Goal: Task Accomplishment & Management: Use online tool/utility

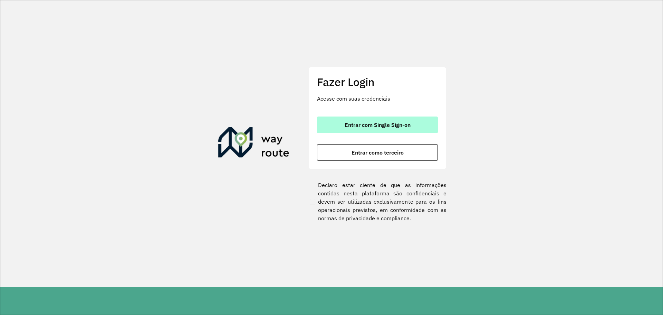
click at [366, 127] on span "Entrar com Single Sign-on" at bounding box center [378, 125] width 66 height 6
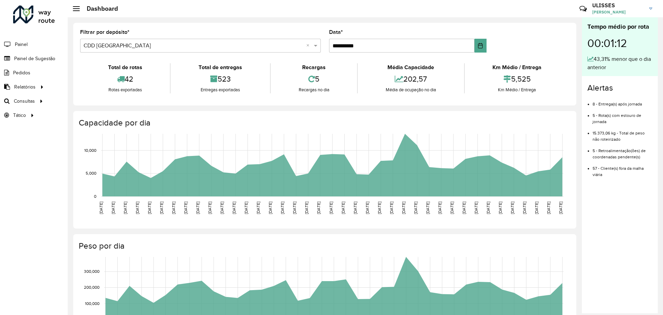
click at [22, 189] on div "Roteirizador AmbevTech Painel Painel de Sugestão Pedidos Relatórios Clientes Cl…" at bounding box center [34, 157] width 68 height 315
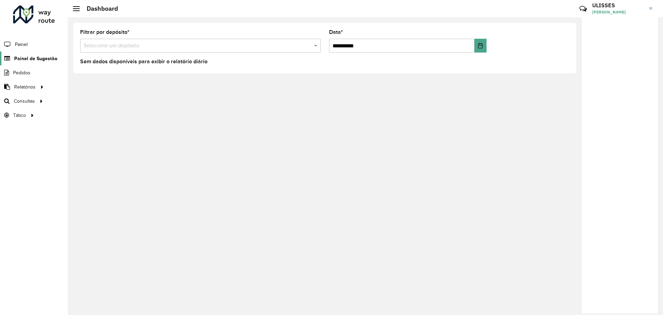
click at [29, 60] on span "Painel de Sugestão" at bounding box center [35, 58] width 43 height 7
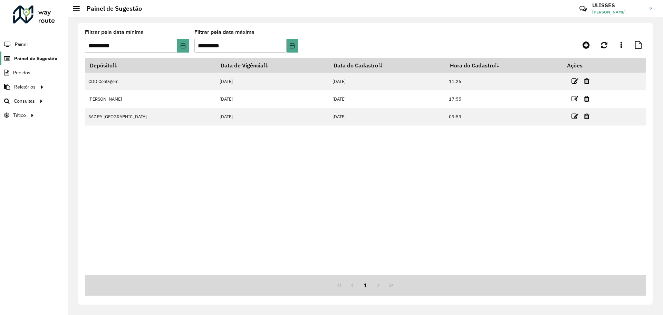
click at [33, 56] on span "Painel de Sugestão" at bounding box center [35, 58] width 43 height 7
click at [179, 51] on button "Choose Date" at bounding box center [182, 46] width 11 height 14
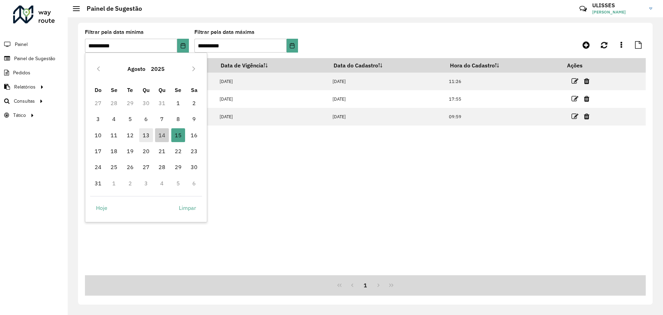
click at [145, 139] on span "13" at bounding box center [146, 135] width 14 height 14
type input "**********"
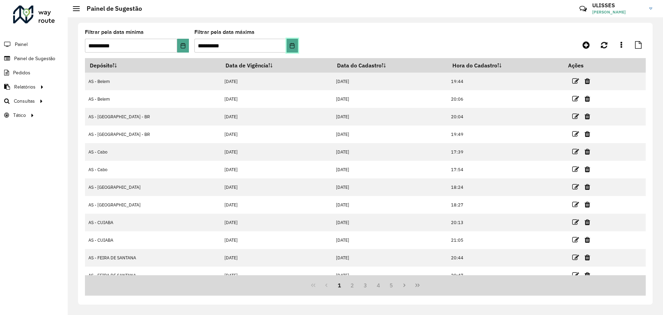
click at [295, 46] on icon "Choose Date" at bounding box center [292, 46] width 4 height 6
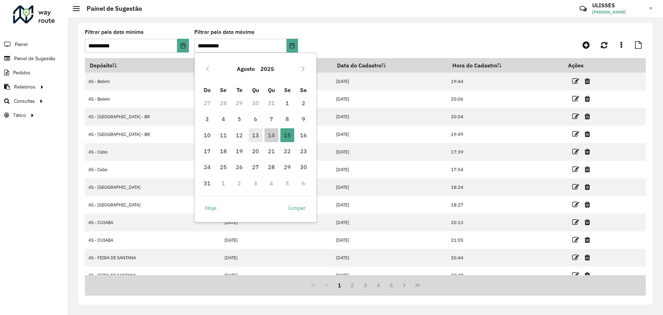
click at [256, 132] on span "13" at bounding box center [256, 135] width 14 height 14
type input "**********"
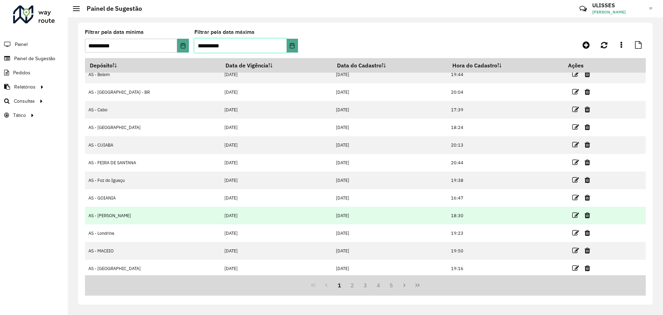
scroll to position [9, 0]
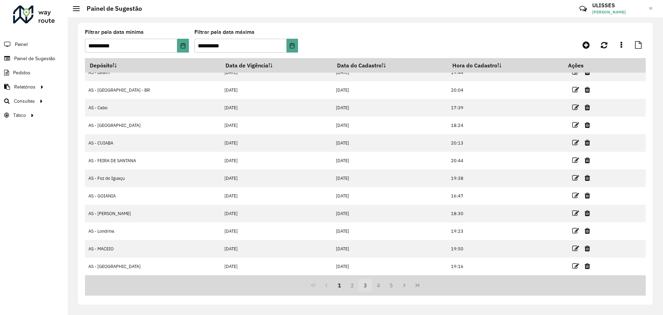
click at [369, 285] on button "3" at bounding box center [365, 284] width 13 height 13
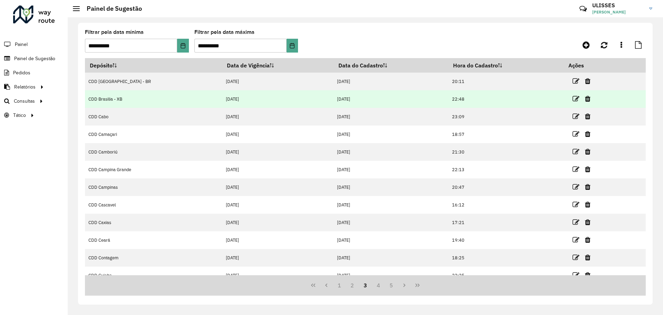
click at [121, 100] on td "CDD Brasilia - XB" at bounding box center [153, 99] width 137 height 18
click at [573, 99] on icon at bounding box center [576, 98] width 7 height 7
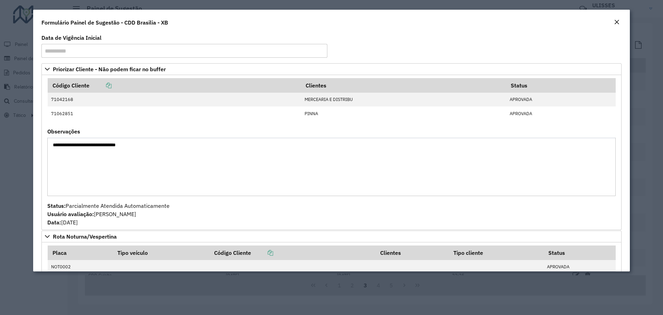
click at [615, 19] on em "Close" at bounding box center [617, 22] width 6 height 6
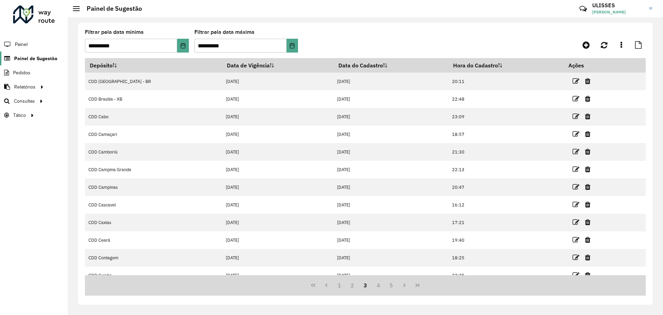
click at [36, 60] on span "Painel de Sugestão" at bounding box center [35, 58] width 43 height 7
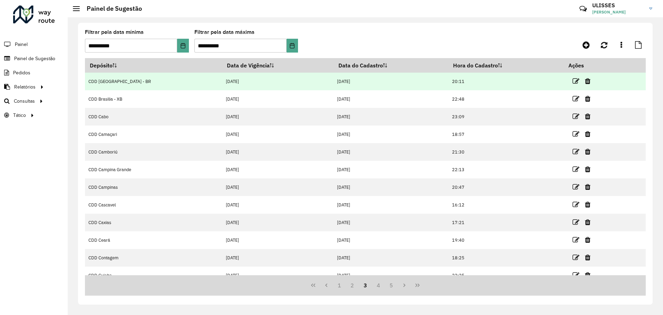
click at [564, 78] on td at bounding box center [584, 81] width 41 height 17
click at [127, 76] on td "CDD [GEOGRAPHIC_DATA] - BR" at bounding box center [153, 82] width 137 height 18
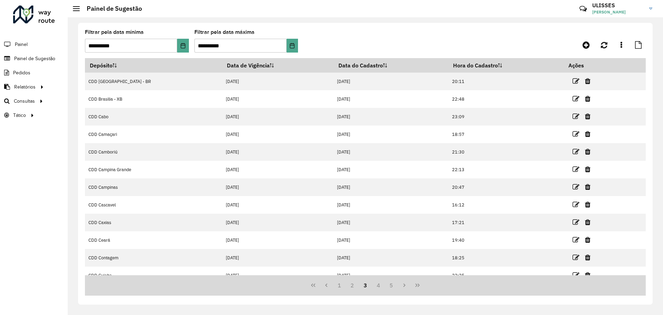
click at [189, 46] on formly-group "**********" at bounding box center [292, 44] width 415 height 28
click at [583, 49] on icon at bounding box center [586, 45] width 7 height 8
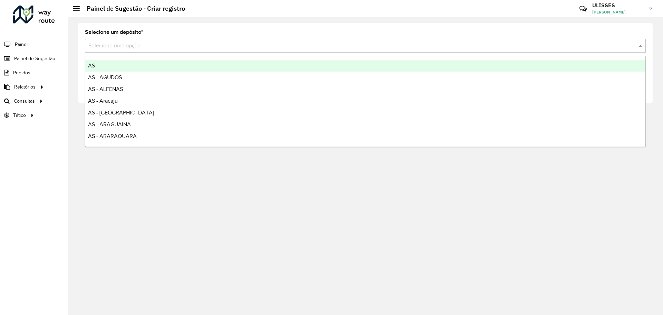
click at [239, 47] on input "text" at bounding box center [358, 46] width 540 height 8
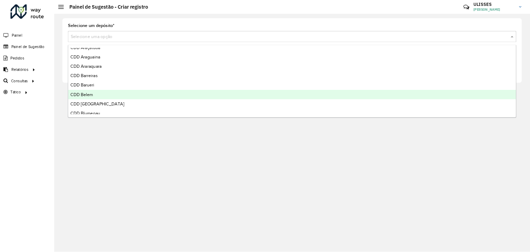
scroll to position [1278, 0]
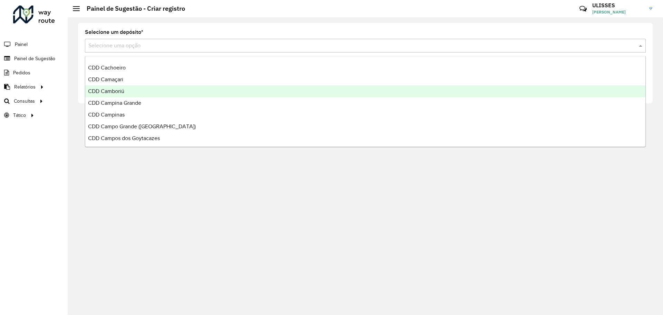
click at [145, 94] on div "CDD Camboriú" at bounding box center [365, 91] width 560 height 12
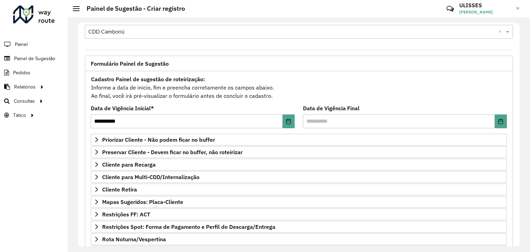
scroll to position [28, 0]
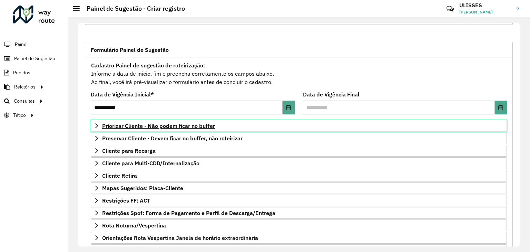
click at [94, 124] on icon at bounding box center [97, 126] width 6 height 6
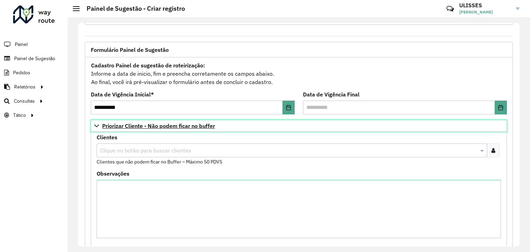
click at [98, 125] on icon at bounding box center [97, 126] width 6 height 6
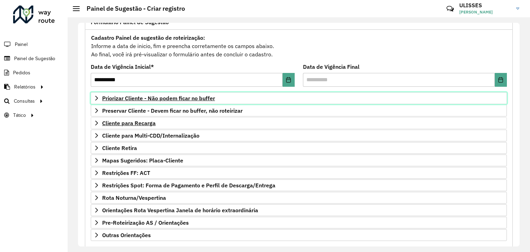
scroll to position [83, 0]
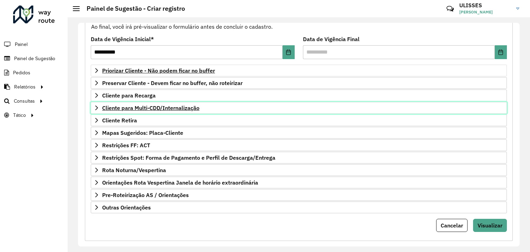
click at [97, 106] on icon at bounding box center [97, 108] width 6 height 6
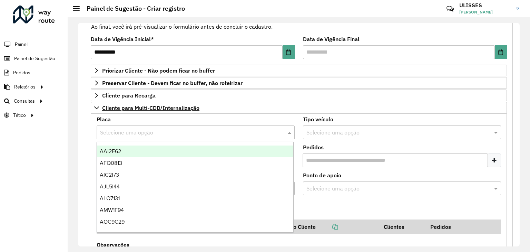
click at [162, 127] on div "Selecione uma opção" at bounding box center [196, 132] width 198 height 14
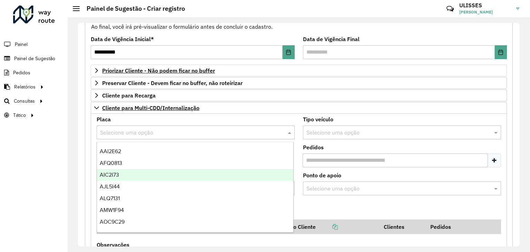
click at [130, 177] on div "AIC2I73" at bounding box center [195, 175] width 197 height 12
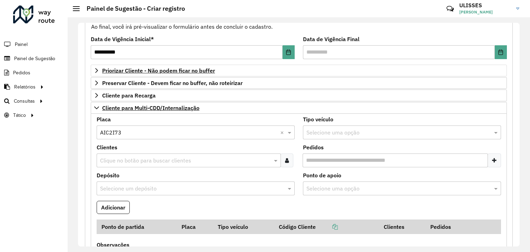
click at [211, 163] on input "text" at bounding box center [185, 160] width 174 height 8
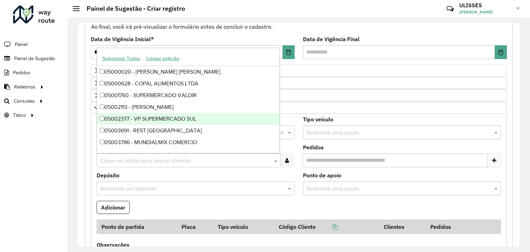
click at [156, 122] on div "05002377 - VP SUPERMERCADO SUL" at bounding box center [188, 119] width 183 height 12
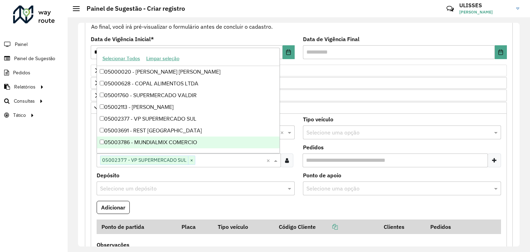
click at [231, 173] on div "Depósito Selecione um depósito" at bounding box center [196, 184] width 198 height 22
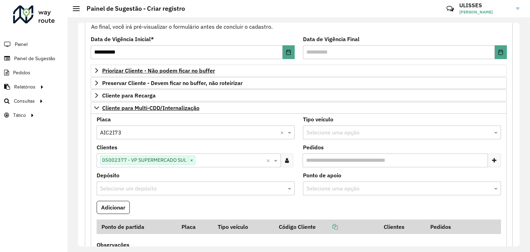
click at [226, 188] on input "text" at bounding box center [189, 188] width 178 height 8
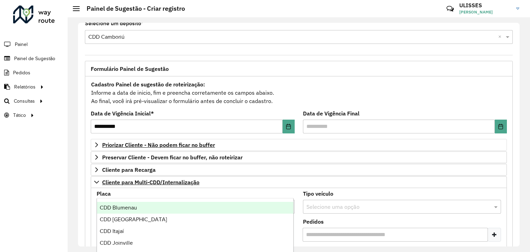
scroll to position [0, 0]
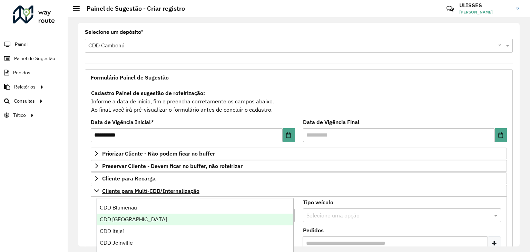
click at [166, 221] on div "CDD [GEOGRAPHIC_DATA]" at bounding box center [195, 219] width 197 height 12
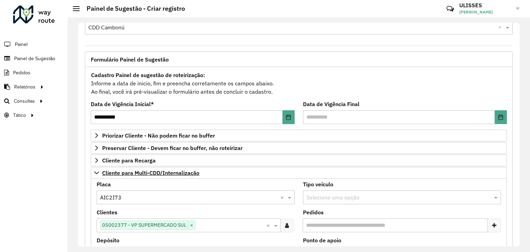
scroll to position [28, 0]
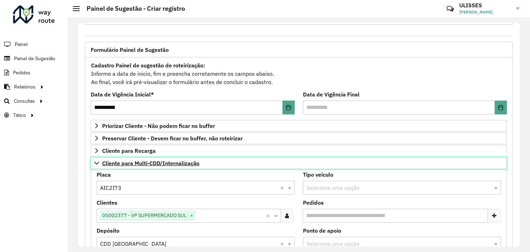
click at [98, 162] on icon at bounding box center [96, 163] width 5 height 3
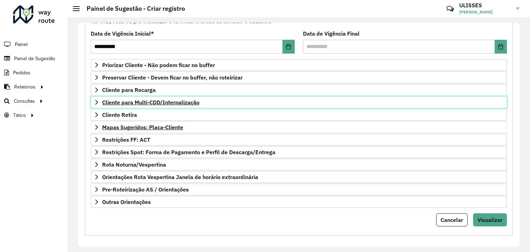
scroll to position [90, 0]
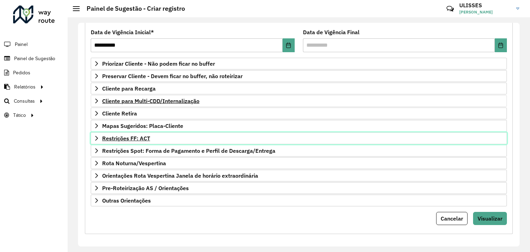
click at [97, 137] on icon at bounding box center [96, 138] width 3 height 5
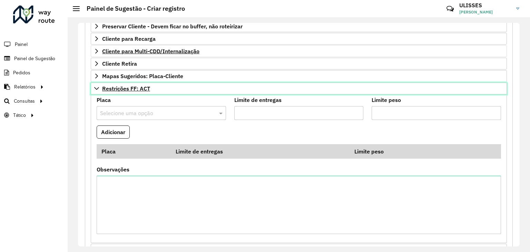
scroll to position [145, 0]
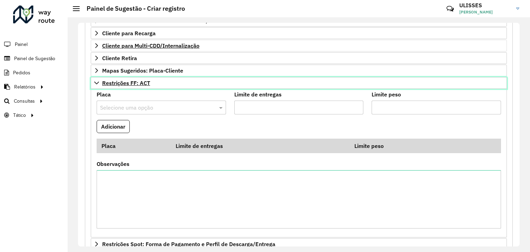
click at [98, 83] on icon at bounding box center [97, 83] width 6 height 6
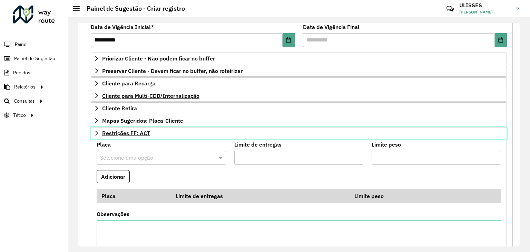
scroll to position [90, 0]
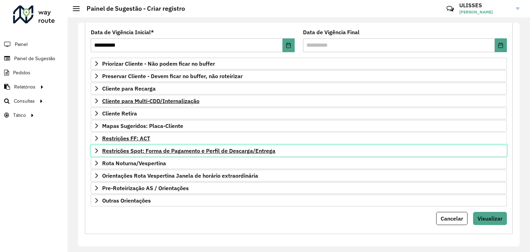
click at [95, 148] on icon at bounding box center [97, 151] width 6 height 6
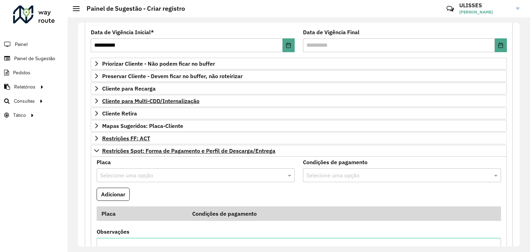
click at [365, 172] on input "text" at bounding box center [399, 175] width 188 height 8
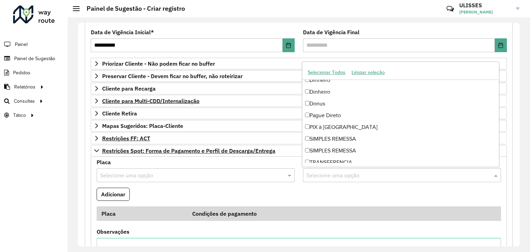
scroll to position [2569, 0]
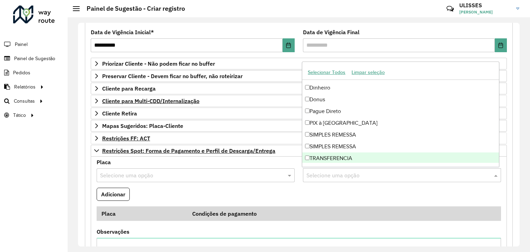
click at [341, 188] on formly-field "Adicionar" at bounding box center [299, 197] width 413 height 19
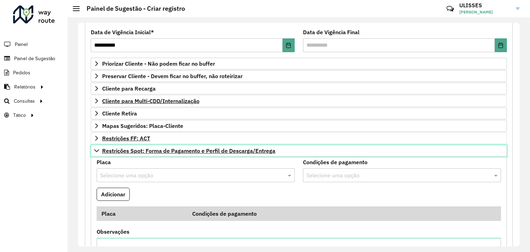
click at [97, 148] on icon at bounding box center [97, 151] width 6 height 6
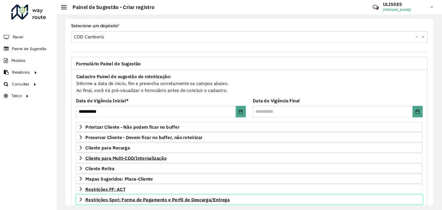
scroll to position [0, 0]
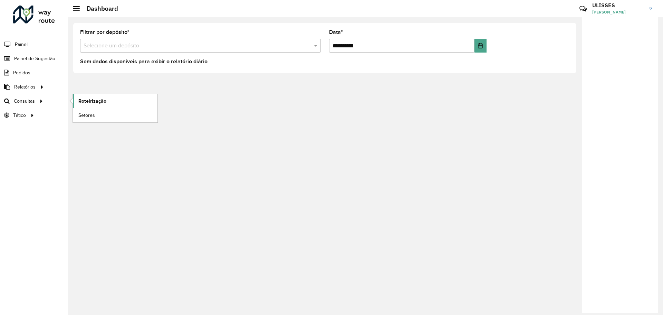
click at [96, 99] on span "Roteirização" at bounding box center [92, 100] width 28 height 7
click at [93, 96] on link "Roteirização" at bounding box center [115, 101] width 85 height 14
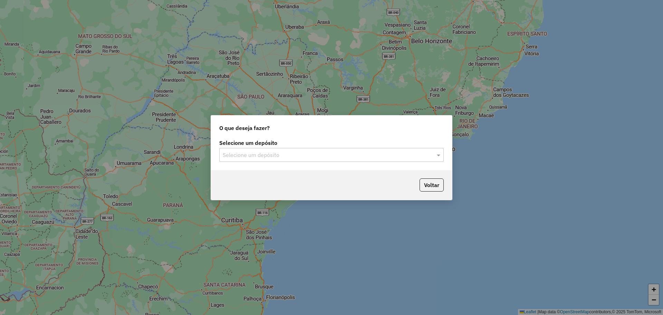
click at [381, 152] on input "text" at bounding box center [325, 155] width 204 height 8
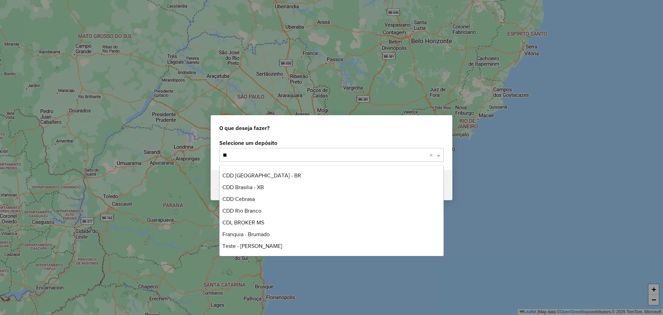
scroll to position [11, 0]
type input "***"
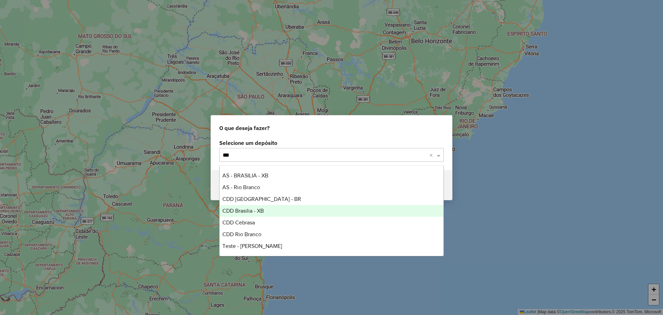
click at [294, 208] on div "CDD Brasilia - XB" at bounding box center [332, 211] width 224 height 12
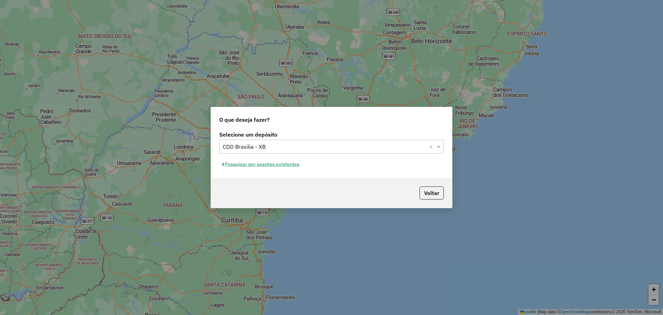
click at [285, 163] on button "Pesquisar por sessões existentes" at bounding box center [260, 164] width 83 height 11
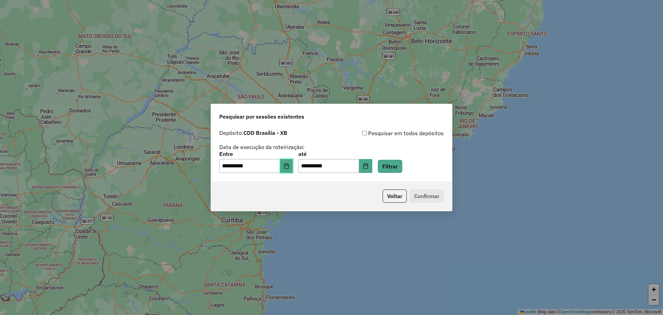
click at [287, 169] on button "Choose Date" at bounding box center [286, 166] width 13 height 14
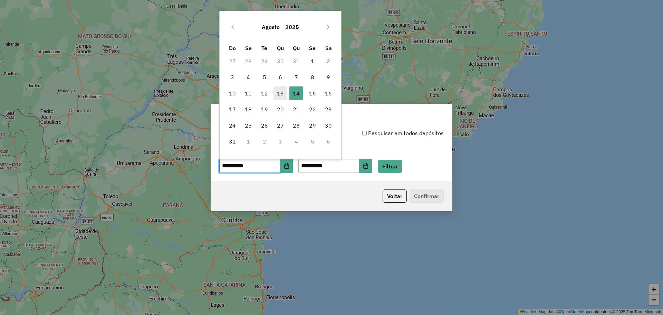
click at [280, 95] on span "13" at bounding box center [281, 93] width 14 height 14
type input "**********"
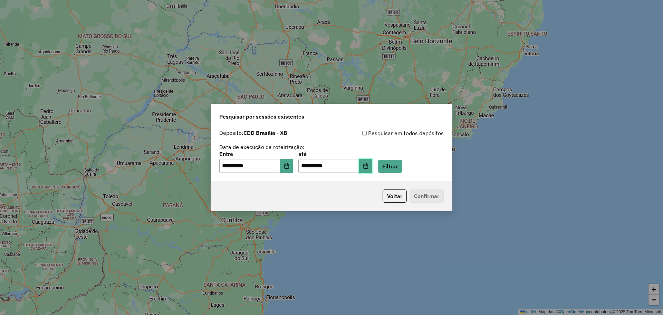
click at [372, 162] on button "Choose Date" at bounding box center [365, 166] width 13 height 14
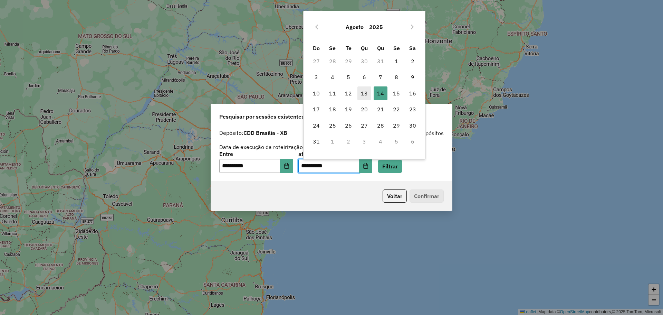
click at [362, 94] on span "13" at bounding box center [364, 93] width 14 height 14
type input "**********"
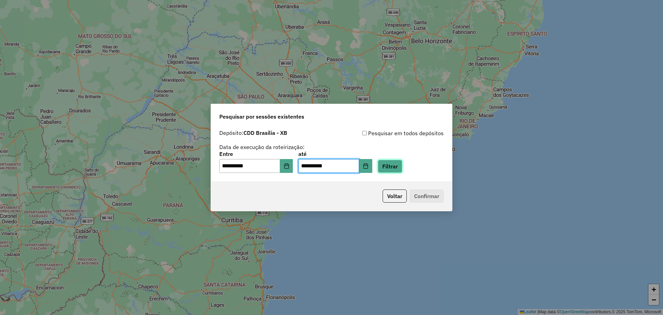
click at [400, 167] on button "Filtrar" at bounding box center [390, 166] width 25 height 13
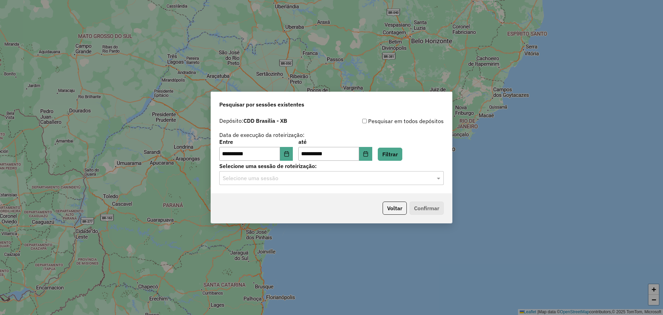
click at [404, 185] on div "**********" at bounding box center [331, 153] width 241 height 79
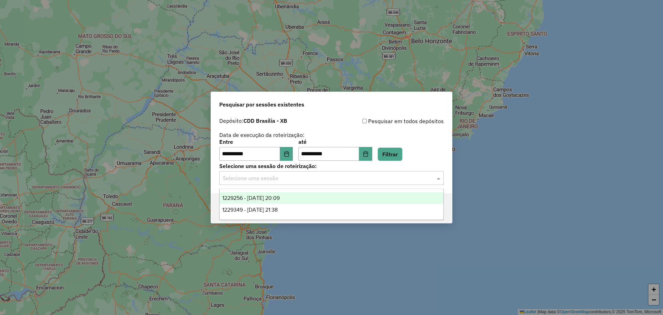
click at [377, 180] on input "text" at bounding box center [325, 178] width 204 height 8
click at [280, 201] on div "1229256 - 13/08/2025 20:09" at bounding box center [332, 198] width 224 height 12
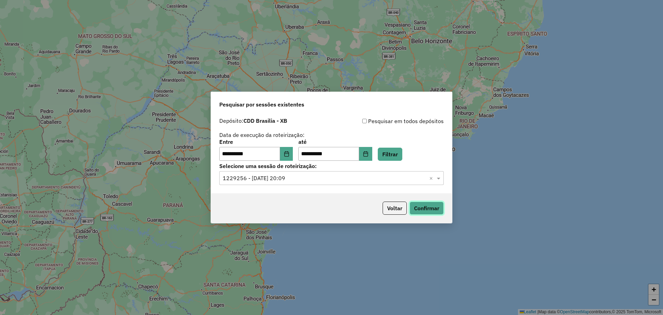
click at [434, 209] on button "Confirmar" at bounding box center [427, 207] width 34 height 13
click at [420, 206] on button "Confirmar" at bounding box center [427, 207] width 34 height 13
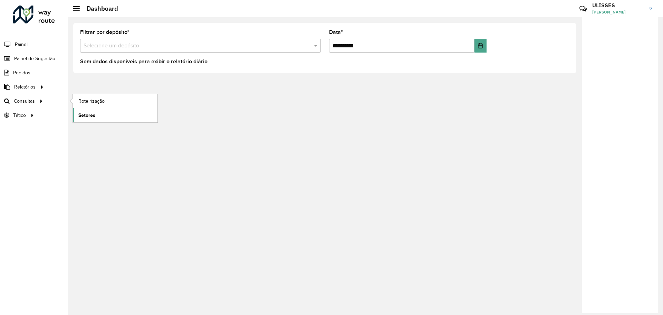
click at [81, 118] on span "Setores" at bounding box center [86, 115] width 17 height 7
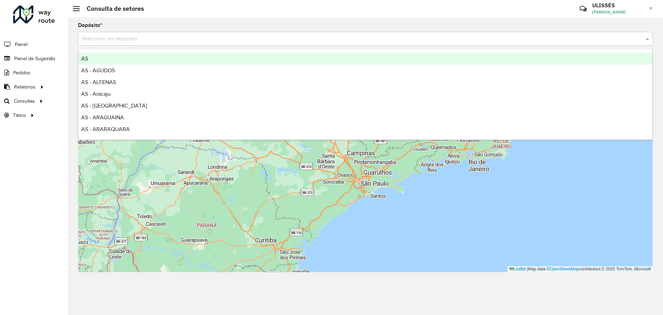
click at [137, 44] on div "Selecione um depósito" at bounding box center [365, 39] width 575 height 14
type input "****"
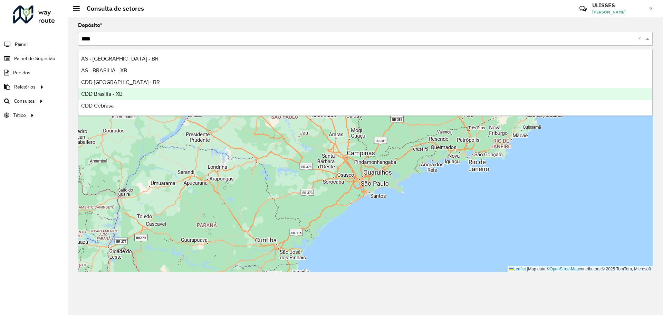
click at [145, 92] on div "CDD Brasilia - XB" at bounding box center [365, 94] width 574 height 12
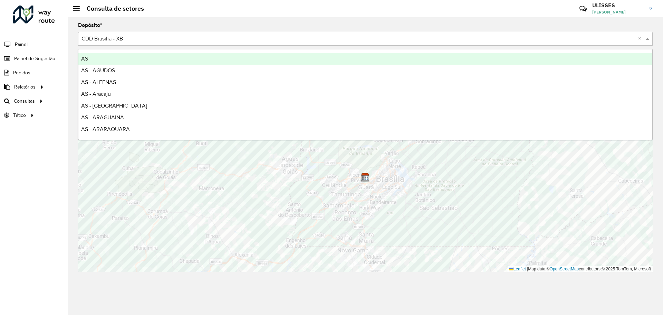
click at [130, 38] on input "text" at bounding box center [359, 39] width 554 height 8
type input "*****"
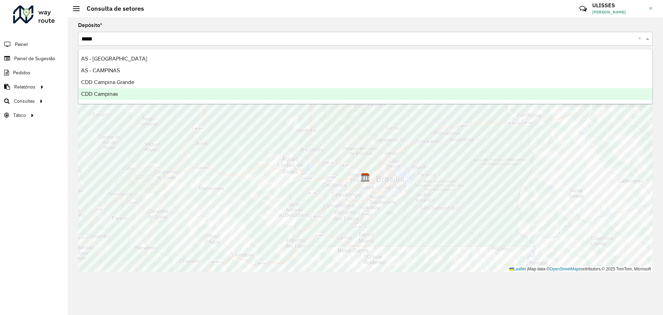
click at [118, 92] on span "CDD Campinas" at bounding box center [99, 94] width 37 height 6
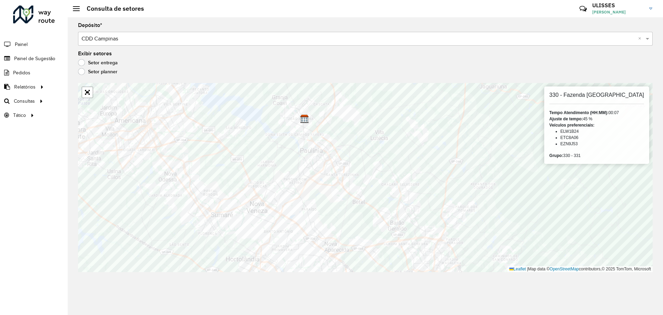
click at [80, 73] on label "Setor planner" at bounding box center [97, 71] width 39 height 7
click at [82, 61] on label "Setor entrega" at bounding box center [98, 62] width 40 height 7
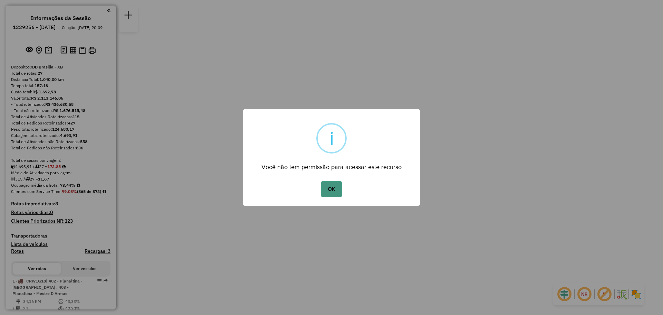
click at [332, 190] on button "OK" at bounding box center [331, 189] width 20 height 16
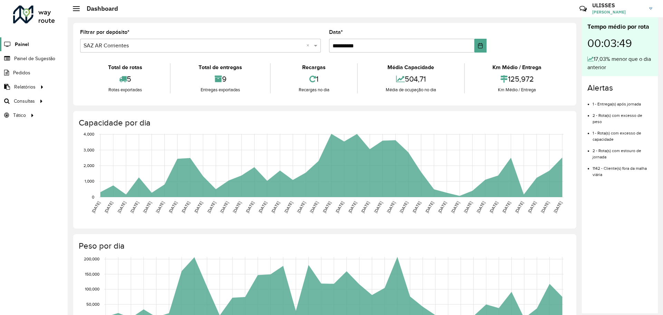
click at [14, 48] on link "Painel" at bounding box center [14, 44] width 29 height 14
click at [101, 114] on link "Setores" at bounding box center [115, 115] width 85 height 14
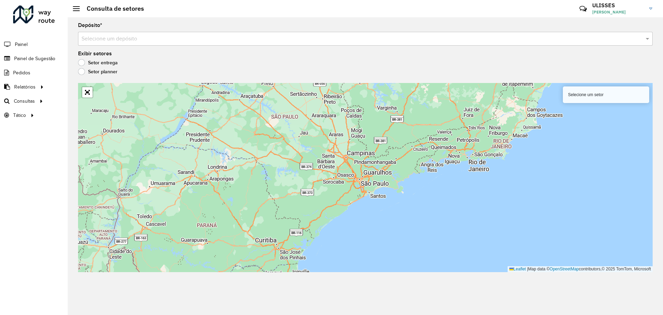
click at [154, 42] on input "text" at bounding box center [359, 39] width 554 height 8
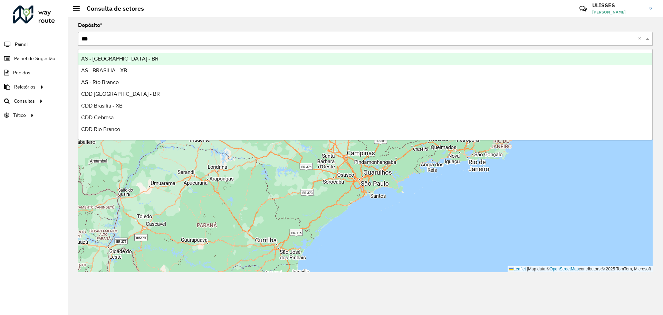
type input "****"
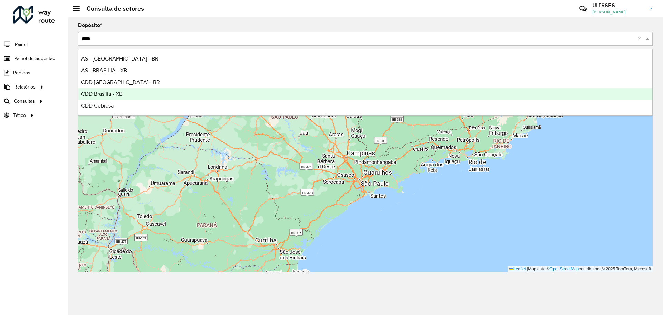
click at [131, 93] on div "CDD Brasilia - XB" at bounding box center [365, 94] width 574 height 12
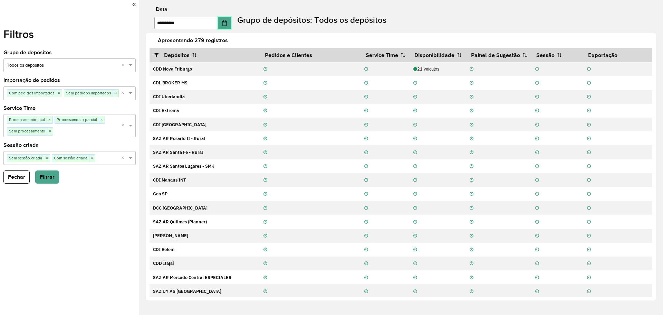
click at [227, 21] on button "Choose Date" at bounding box center [224, 23] width 13 height 12
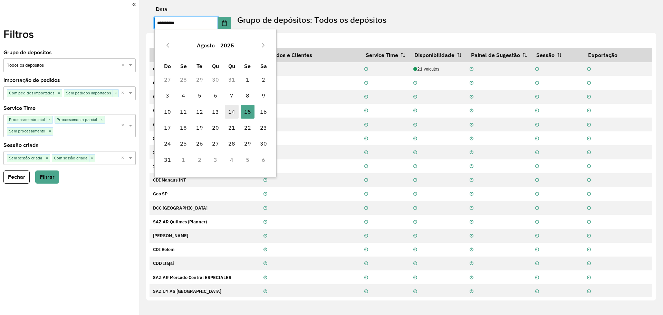
click at [231, 107] on span "14" at bounding box center [232, 112] width 14 height 14
type input "**********"
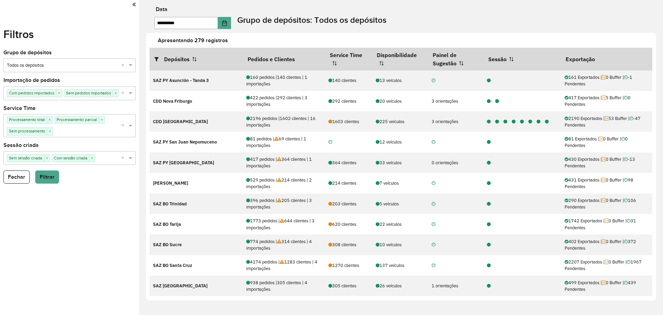
click at [135, 5] on icon at bounding box center [133, 4] width 3 height 6
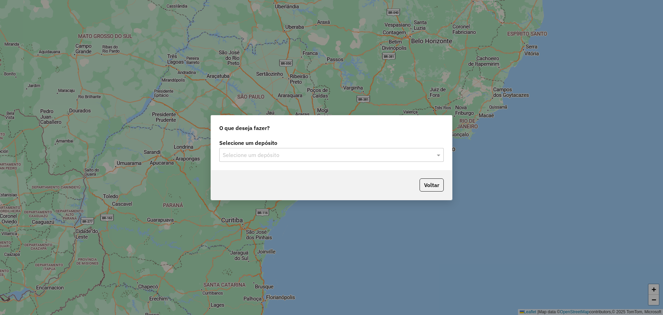
click at [326, 163] on div "Selecione um depósito Selecione um depósito" at bounding box center [331, 153] width 241 height 32
click at [322, 156] on input "text" at bounding box center [325, 155] width 204 height 8
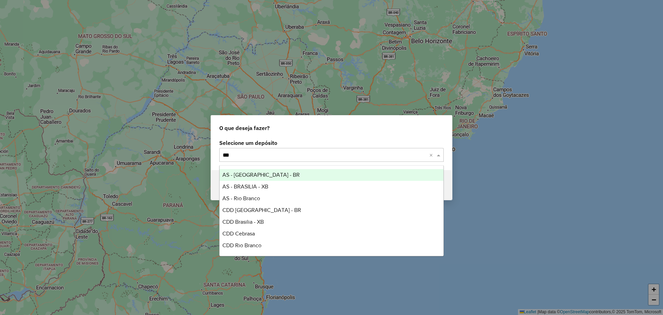
type input "****"
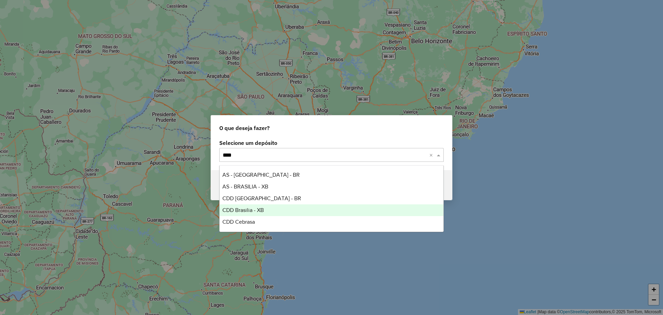
click at [285, 206] on div "CDD Brasilia - XB" at bounding box center [332, 210] width 224 height 12
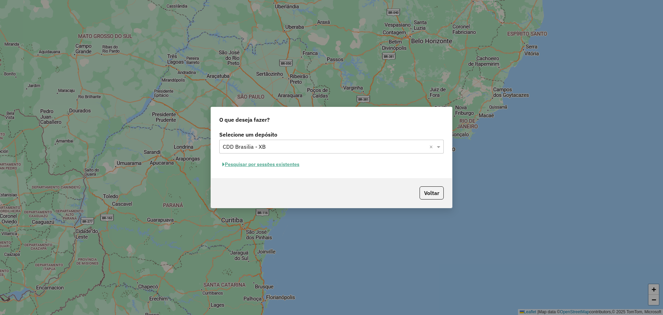
click at [282, 163] on button "Pesquisar por sessões existentes" at bounding box center [260, 164] width 83 height 11
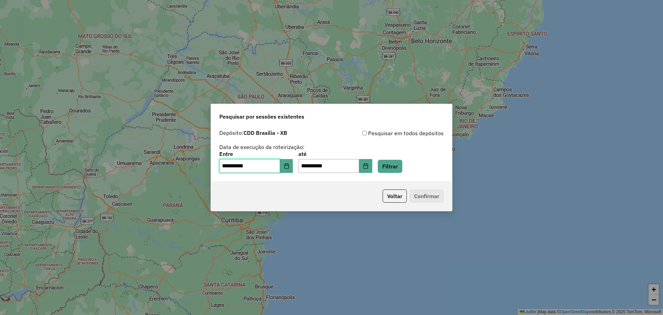
click at [280, 160] on input "**********" at bounding box center [249, 166] width 61 height 14
click at [289, 165] on icon "Choose Date" at bounding box center [287, 166] width 6 height 6
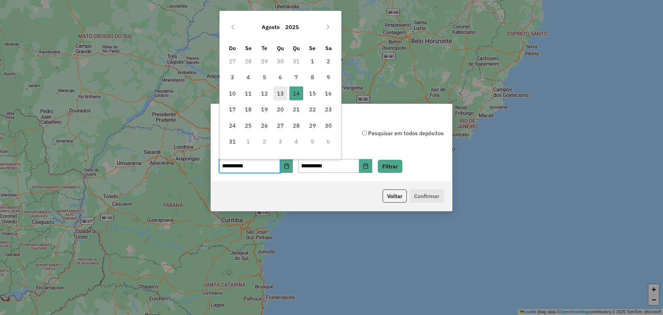
click at [278, 93] on span "13" at bounding box center [281, 93] width 14 height 14
type input "**********"
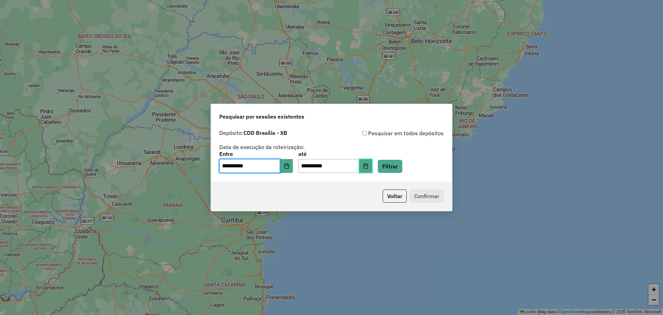
click at [368, 164] on icon "Choose Date" at bounding box center [365, 166] width 4 height 6
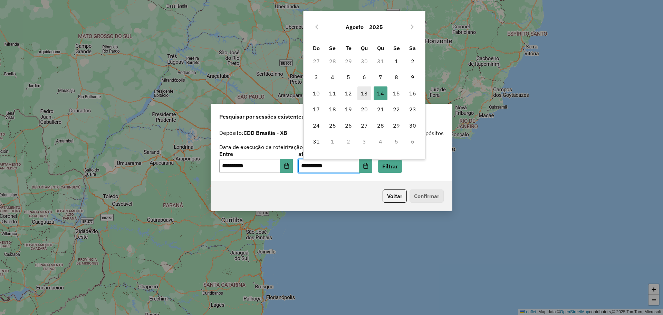
click at [364, 94] on span "13" at bounding box center [364, 93] width 14 height 14
type input "**********"
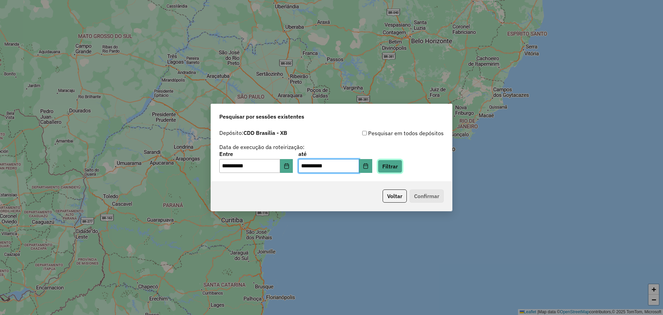
click at [397, 166] on button "Filtrar" at bounding box center [390, 166] width 25 height 13
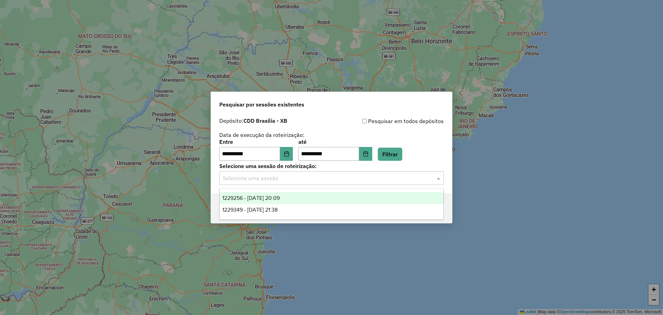
click at [366, 179] on input "text" at bounding box center [325, 178] width 204 height 8
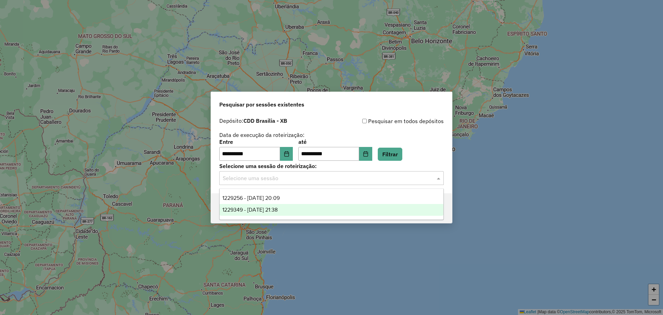
click at [291, 207] on div "1229349 - 13/08/2025 21:38" at bounding box center [332, 210] width 224 height 12
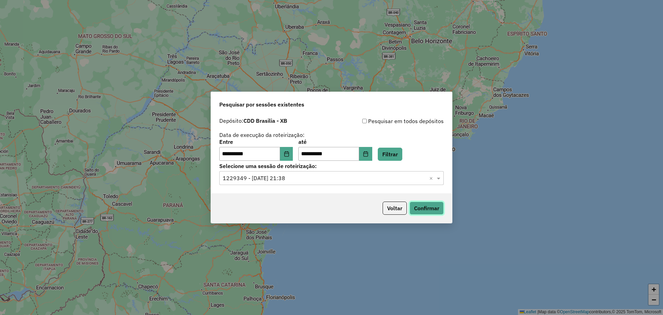
click at [431, 207] on button "Confirmar" at bounding box center [427, 207] width 34 height 13
click at [393, 205] on button "Voltar" at bounding box center [395, 207] width 24 height 13
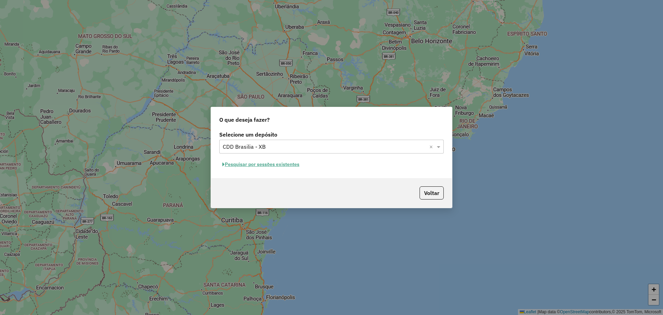
click at [324, 145] on input "text" at bounding box center [325, 147] width 204 height 8
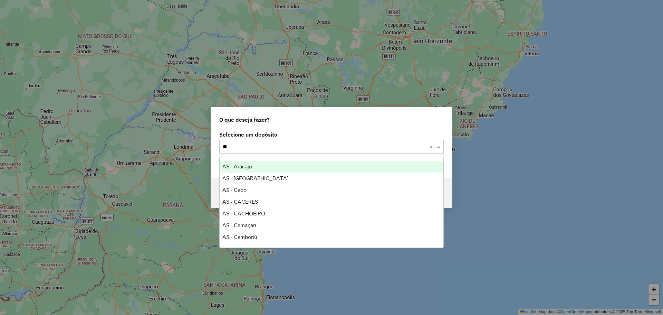
type input "*"
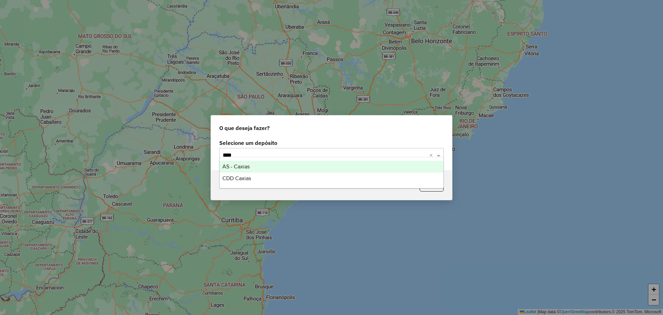
type input "*****"
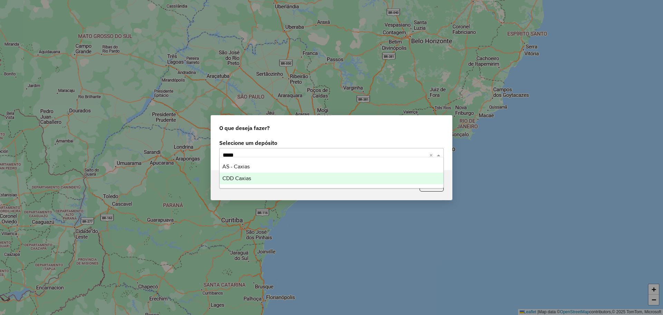
click at [271, 178] on div "CDD Caxias" at bounding box center [332, 178] width 224 height 12
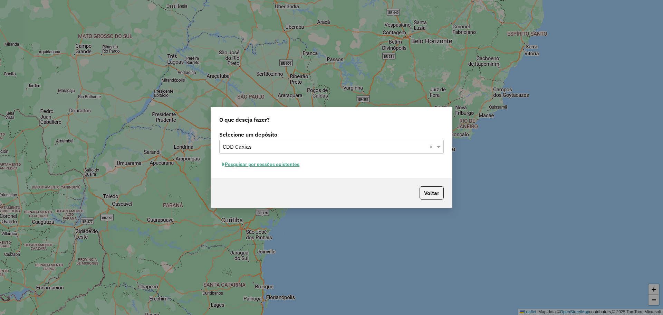
click at [284, 165] on button "Pesquisar por sessões existentes" at bounding box center [260, 164] width 83 height 11
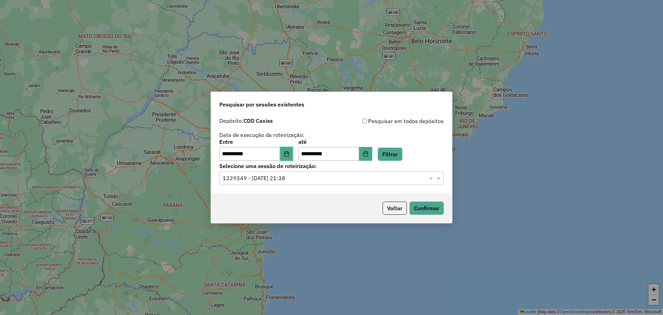
click at [289, 155] on icon "Choose Date" at bounding box center [287, 154] width 6 height 6
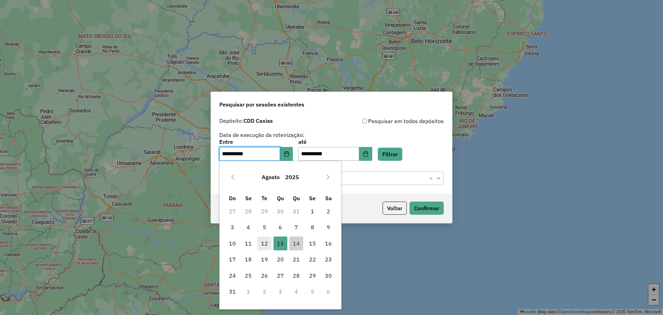
click at [265, 246] on span "12" at bounding box center [265, 243] width 14 height 14
type input "**********"
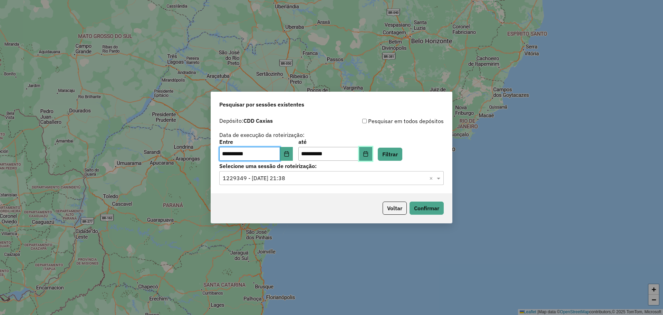
click at [368, 155] on icon "Choose Date" at bounding box center [366, 154] width 6 height 6
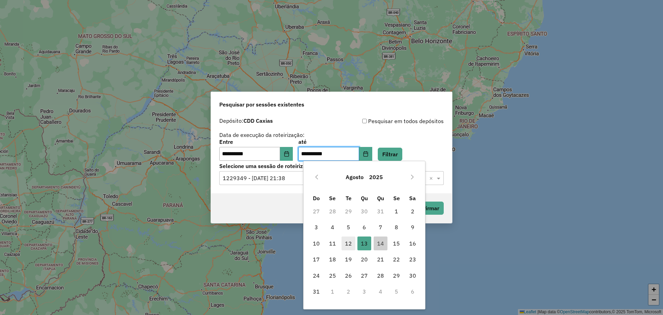
click at [345, 241] on span "12" at bounding box center [349, 243] width 14 height 14
type input "**********"
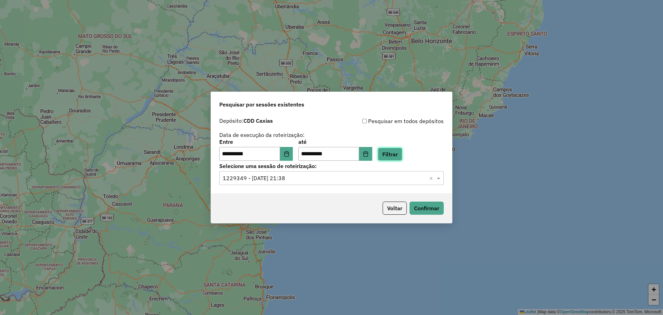
click at [399, 155] on button "Filtrar" at bounding box center [390, 153] width 25 height 13
click at [373, 174] on input "text" at bounding box center [325, 178] width 204 height 8
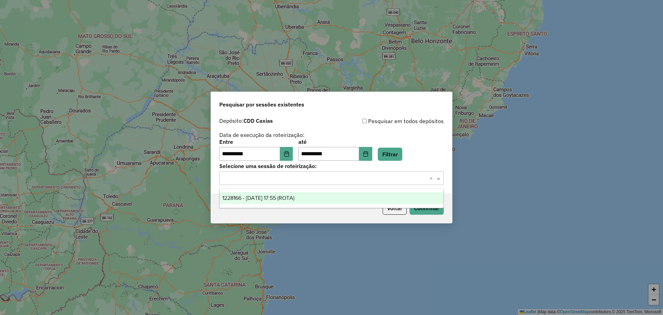
click at [308, 198] on div "1228166 - 12/08/2025 17:55 (ROTA)" at bounding box center [332, 198] width 224 height 12
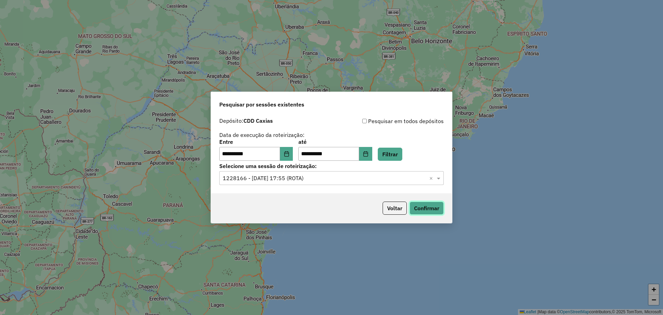
click at [424, 212] on button "Confirmar" at bounding box center [427, 207] width 34 height 13
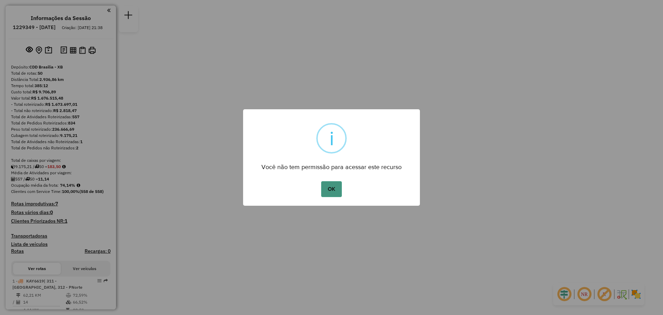
click at [334, 188] on button "OK" at bounding box center [331, 189] width 20 height 16
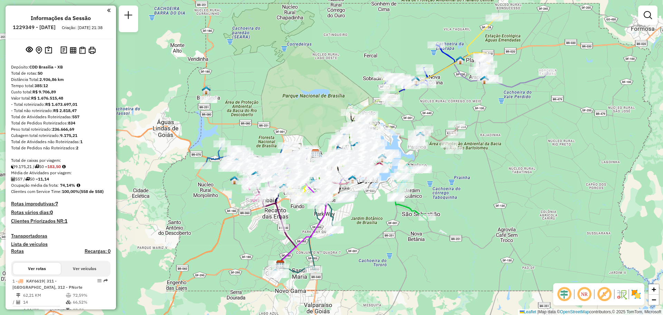
click at [582, 297] on em at bounding box center [584, 294] width 17 height 17
click at [583, 297] on em at bounding box center [584, 294] width 17 height 17
click at [604, 296] on em at bounding box center [604, 294] width 17 height 17
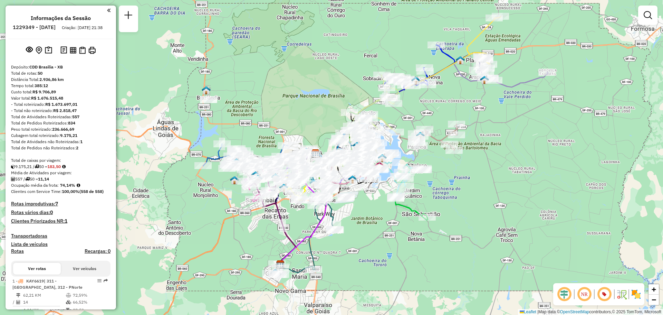
click at [604, 295] on em at bounding box center [604, 294] width 17 height 17
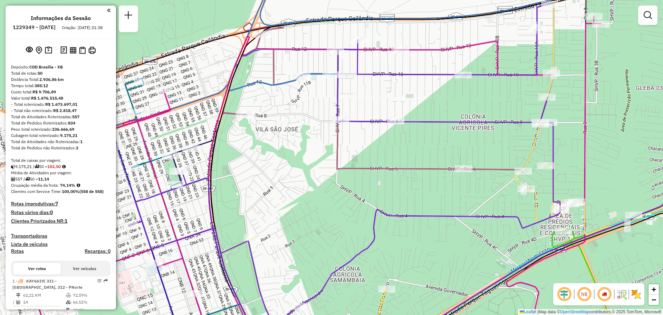
drag, startPoint x: 279, startPoint y: 163, endPoint x: 351, endPoint y: 190, distance: 76.7
click at [351, 190] on div "Janela de atendimento Grade de atendimento Capacidade Transportadoras Veículos …" at bounding box center [331, 157] width 663 height 315
select select "**********"
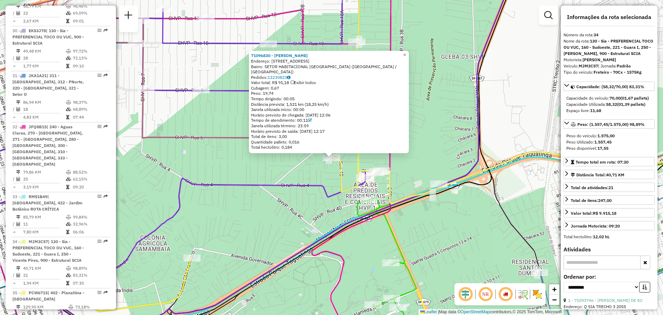
scroll to position [1609, 0]
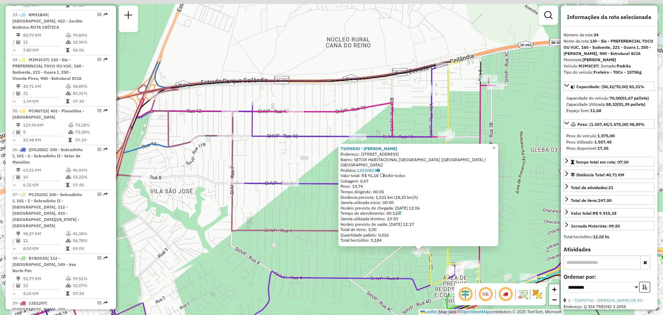
drag, startPoint x: 261, startPoint y: 172, endPoint x: 350, endPoint y: 265, distance: 129.0
click at [350, 265] on div "71096830 - MERCADINHO GODOI Endereço: RUA 5 CHACARA 117 9 Bairro: SETOR HABITAC…" at bounding box center [331, 157] width 663 height 315
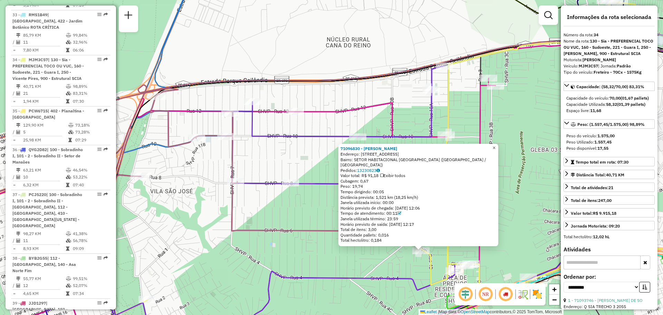
click at [497, 151] on link "×" at bounding box center [494, 148] width 8 height 8
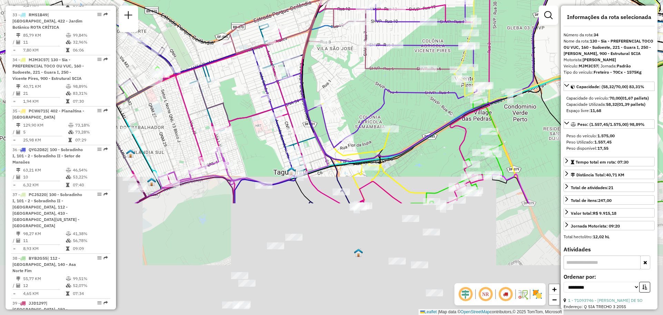
drag, startPoint x: 490, startPoint y: 218, endPoint x: 501, endPoint y: 74, distance: 143.7
click at [501, 74] on div "Janela de atendimento Grade de atendimento Capacidade Transportadoras Veículos …" at bounding box center [331, 157] width 663 height 315
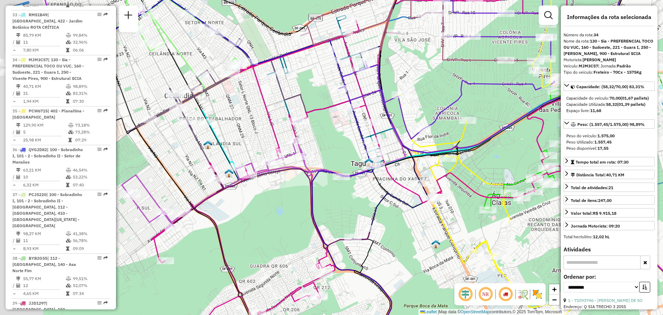
drag, startPoint x: 278, startPoint y: 105, endPoint x: 354, endPoint y: 96, distance: 76.9
click at [355, 97] on icon at bounding box center [519, 57] width 361 height 192
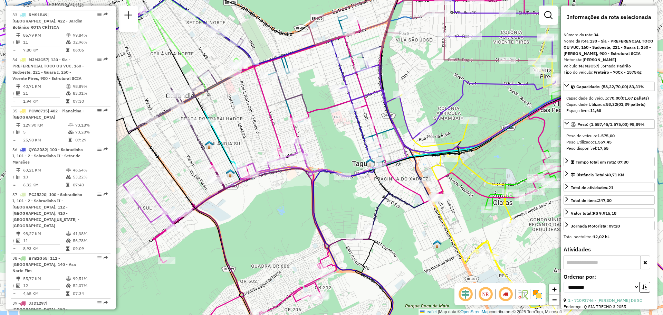
click at [505, 291] on em at bounding box center [505, 294] width 17 height 17
click at [508, 291] on em at bounding box center [505, 294] width 17 height 17
click at [506, 293] on em at bounding box center [505, 294] width 17 height 17
click at [463, 295] on em at bounding box center [465, 294] width 17 height 17
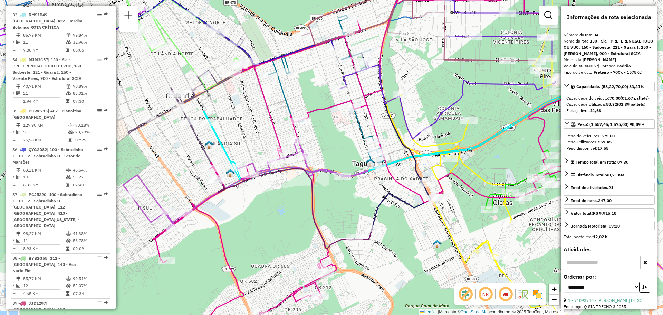
click at [463, 295] on em at bounding box center [465, 294] width 17 height 17
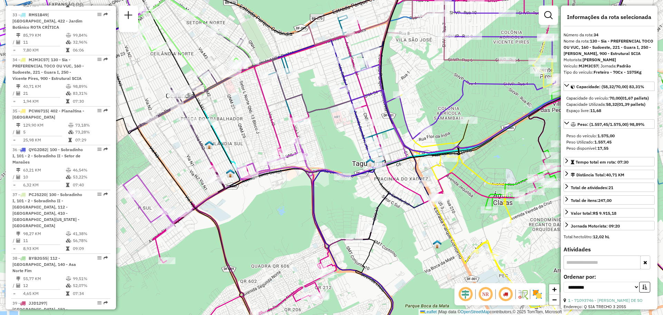
click at [463, 295] on em at bounding box center [465, 294] width 17 height 17
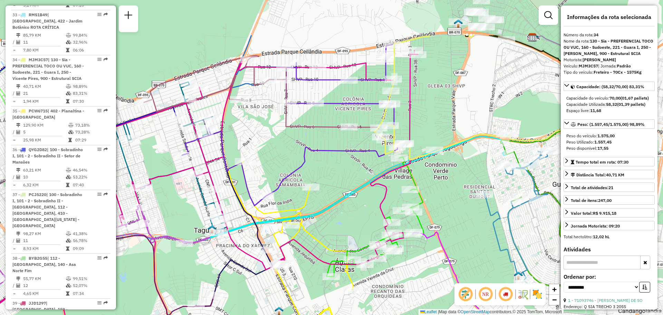
drag, startPoint x: 487, startPoint y: 162, endPoint x: 329, endPoint y: 228, distance: 171.6
click at [329, 228] on div "Janela de atendimento Grade de atendimento Capacidade Transportadoras Veículos …" at bounding box center [331, 157] width 663 height 315
click at [469, 295] on em at bounding box center [465, 294] width 17 height 17
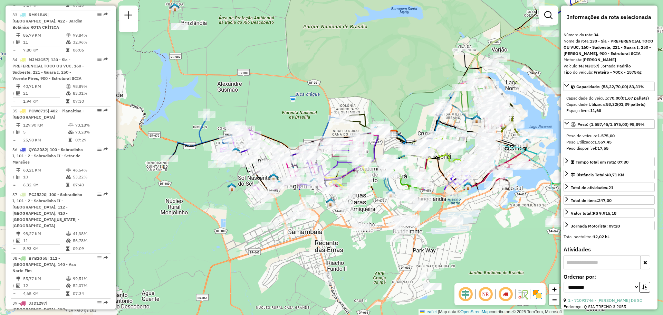
drag, startPoint x: 425, startPoint y: 189, endPoint x: 420, endPoint y: 35, distance: 154.5
click at [421, 31] on div "Janela de atendimento Grade de atendimento Capacidade Transportadoras Veículos …" at bounding box center [331, 157] width 663 height 315
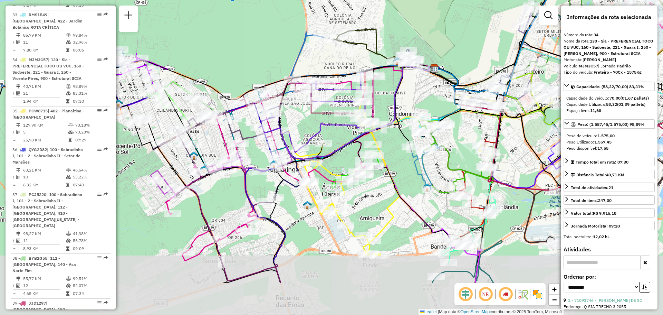
drag, startPoint x: 415, startPoint y: 78, endPoint x: 414, endPoint y: 18, distance: 60.1
click at [414, 19] on div "Janela de atendimento Grade de atendimento Capacidade Transportadoras Veículos …" at bounding box center [331, 157] width 663 height 315
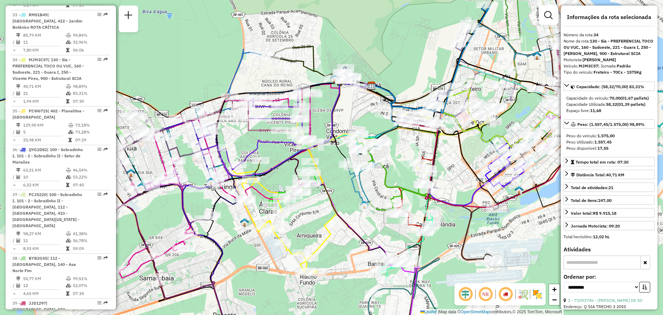
drag, startPoint x: 400, startPoint y: 153, endPoint x: 336, endPoint y: 173, distance: 67.6
click at [336, 173] on div "Janela de atendimento Grade de atendimento Capacidade Transportadoras Veículos …" at bounding box center [331, 157] width 663 height 315
click at [538, 293] on img at bounding box center [537, 293] width 11 height 11
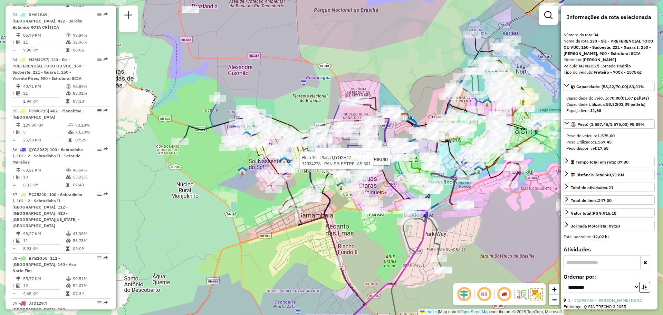
click at [536, 296] on img at bounding box center [536, 294] width 12 height 12
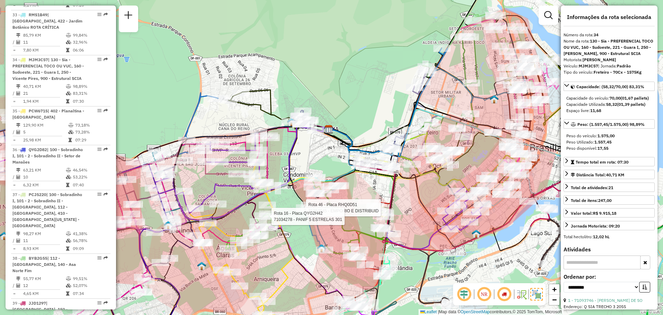
click at [540, 291] on img at bounding box center [536, 294] width 12 height 12
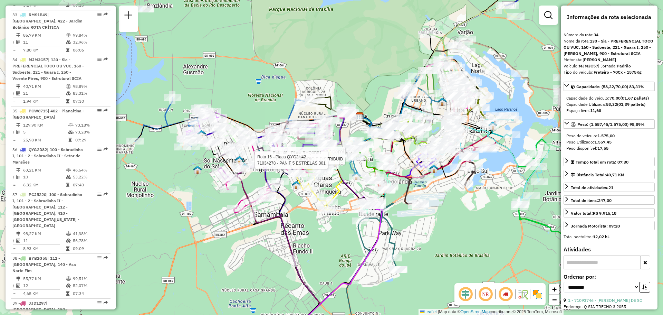
drag, startPoint x: 399, startPoint y: 85, endPoint x: 380, endPoint y: 59, distance: 31.2
click at [380, 59] on div "Rota 46 - Placa RHQ0D51 71052945 - EMPORIO E DISTRIBUID Rota 16 - Placa QYG2H42…" at bounding box center [331, 157] width 663 height 315
click at [522, 296] on img at bounding box center [522, 293] width 11 height 11
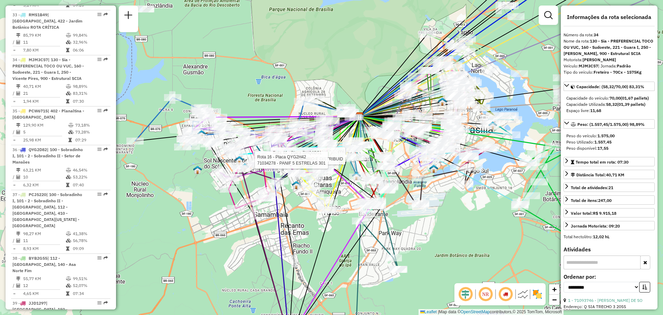
click at [522, 296] on img at bounding box center [522, 293] width 11 height 11
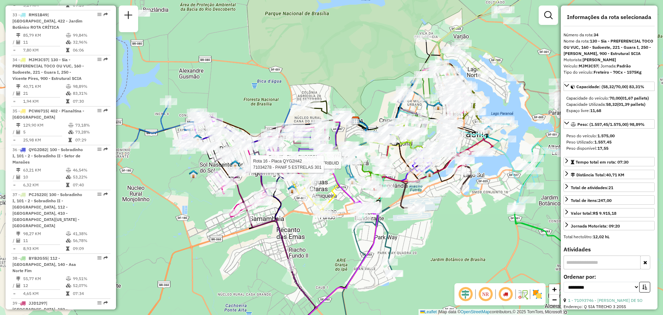
drag, startPoint x: 431, startPoint y: 216, endPoint x: 426, endPoint y: 244, distance: 28.0
click at [426, 244] on div "Rota 46 - Placa RHQ0D51 71052945 - EMPORIO E DISTRIBUID Rota 16 - Placa QYG2H42…" at bounding box center [331, 157] width 663 height 315
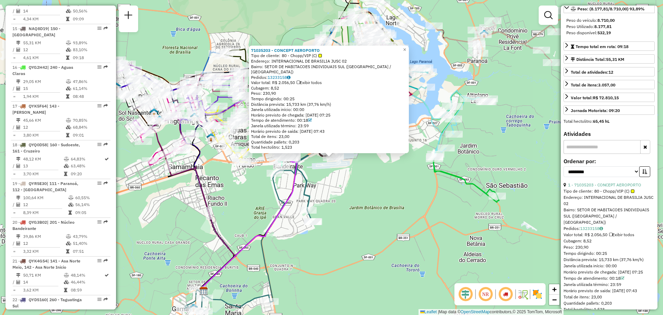
scroll to position [104, 0]
click at [632, 176] on select "**********" at bounding box center [602, 170] width 76 height 11
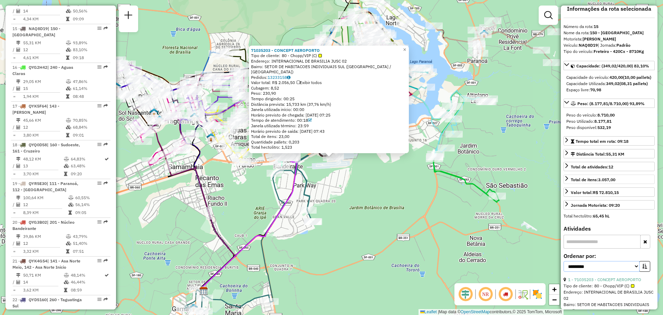
scroll to position [0, 0]
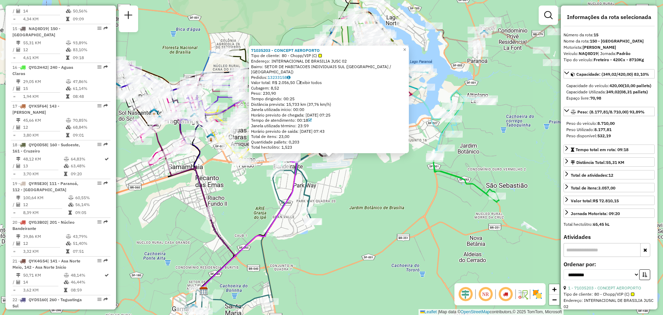
click at [495, 132] on div "71035203 - CONCEPT AEROPORTO Tipo de cliente: 80 - Chopp/VIP (C) Endereço: INTE…" at bounding box center [331, 157] width 663 height 315
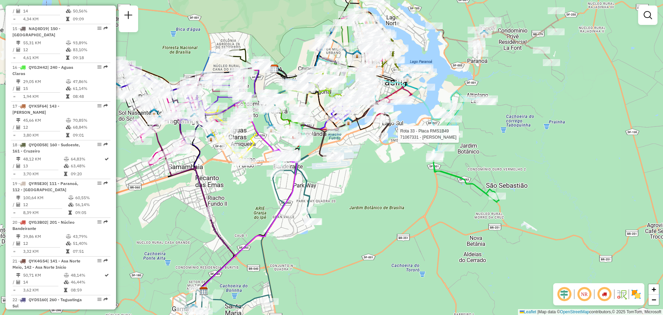
select select "**********"
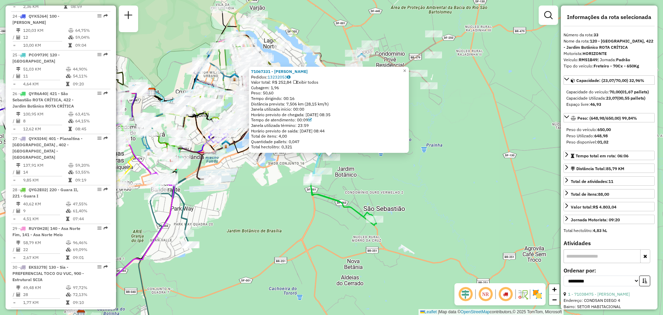
scroll to position [1564, 0]
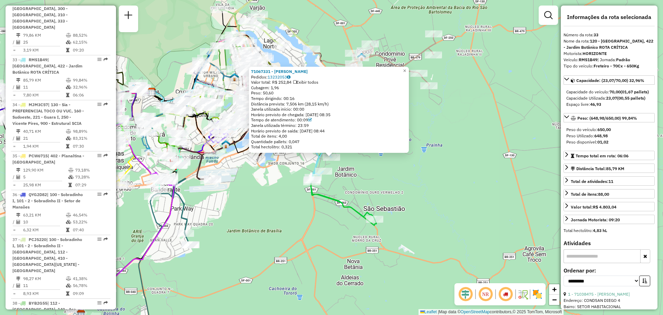
click at [491, 158] on div "Rota 33 - Placa RMS1B49 71067331 - JOSE MILTON 71067331 - JOSE MILTON Pedidos: …" at bounding box center [331, 157] width 663 height 315
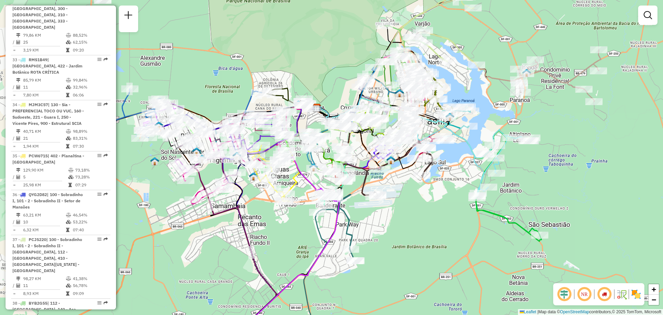
drag, startPoint x: 465, startPoint y: 151, endPoint x: 630, endPoint y: 166, distance: 166.2
click at [630, 166] on div "Janela de atendimento Grade de atendimento Capacidade Transportadoras Veículos …" at bounding box center [331, 157] width 663 height 315
click at [588, 297] on em at bounding box center [584, 294] width 17 height 17
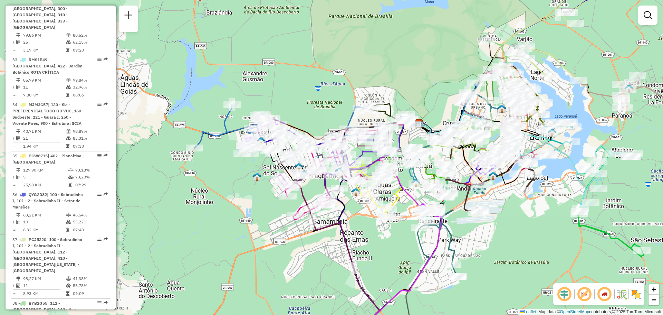
drag, startPoint x: 418, startPoint y: 199, endPoint x: 520, endPoint y: 214, distance: 103.1
click at [520, 214] on div "Janela de atendimento Grade de atendimento Capacidade Transportadoras Veículos …" at bounding box center [331, 157] width 663 height 315
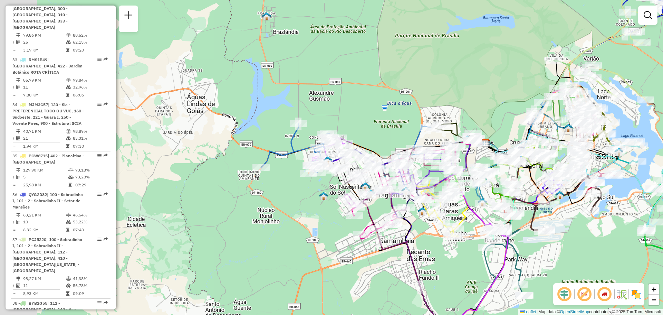
drag, startPoint x: 480, startPoint y: 242, endPoint x: 532, endPoint y: 238, distance: 52.6
click at [542, 250] on div "Janela de atendimento Grade de atendimento Capacidade Transportadoras Veículos …" at bounding box center [331, 157] width 663 height 315
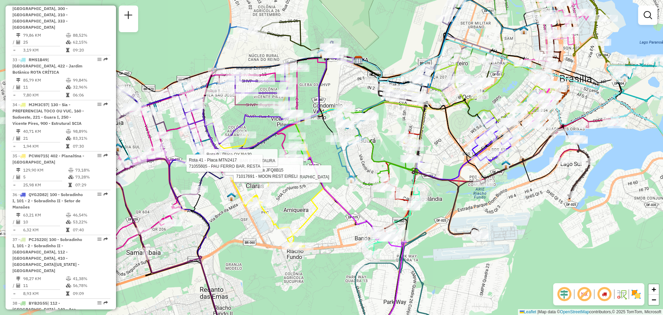
drag, startPoint x: 433, startPoint y: 161, endPoint x: 537, endPoint y: 180, distance: 105.8
click at [537, 180] on icon at bounding box center [458, 120] width 204 height 122
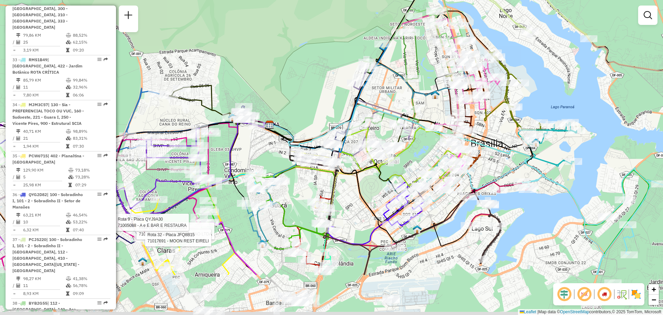
drag, startPoint x: 301, startPoint y: 176, endPoint x: 349, endPoint y: 104, distance: 85.9
click at [349, 104] on div "Rota 22 - Placa QYD5160 71009390 - SNM ALIMENTACAO LTDA Rota 32 - Placa JFQ8B15…" at bounding box center [331, 157] width 663 height 315
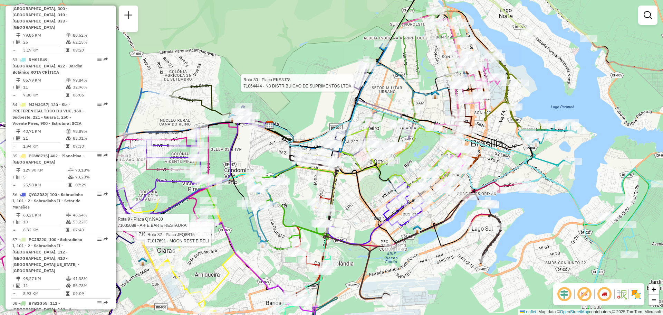
select select "**********"
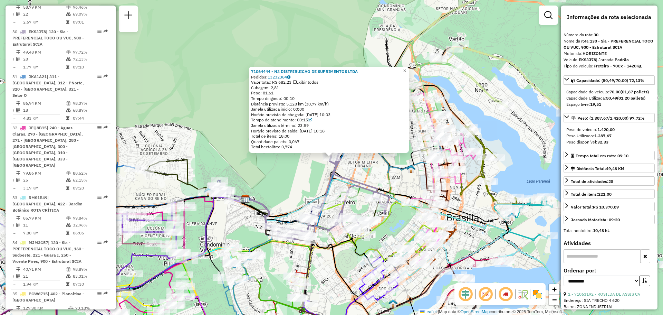
scroll to position [1411, 0]
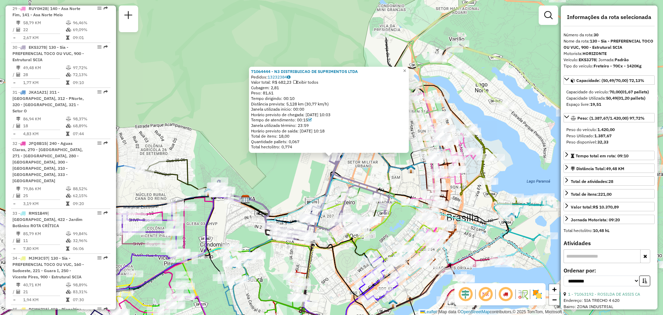
click at [289, 40] on div "71064444 - N3 DISTRIBUICAO DE SUPRIMENTOS LTDA Pedidos: 13232384 Valor total: R…" at bounding box center [331, 157] width 663 height 315
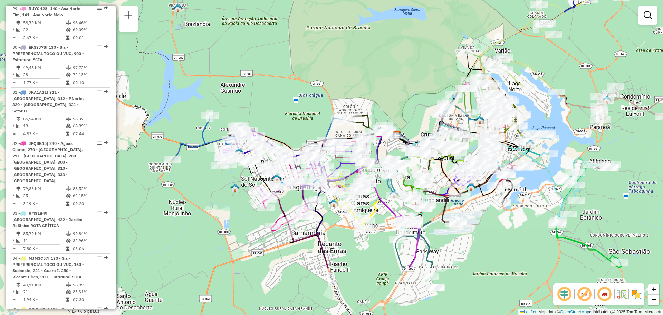
drag, startPoint x: 309, startPoint y: 192, endPoint x: 421, endPoint y: 113, distance: 136.3
click at [421, 113] on div "Janela de atendimento Grade de atendimento Capacidade Transportadoras Veículos …" at bounding box center [331, 157] width 663 height 315
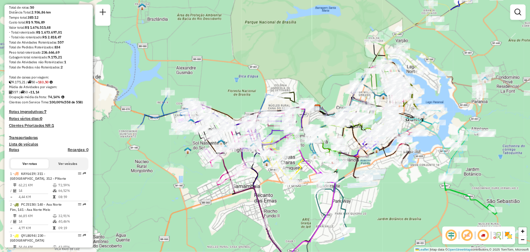
scroll to position [0, 0]
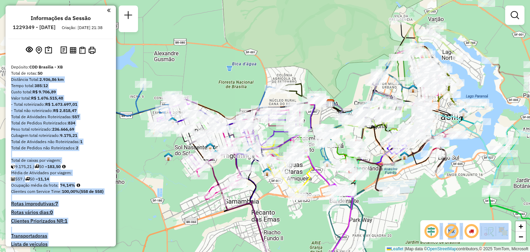
drag, startPoint x: 44, startPoint y: 79, endPoint x: 5, endPoint y: 79, distance: 39.4
click at [5, 79] on hb-router-mapa "Informações da Sessão 1229349 - 13/08/2025 Criação: 12/08/2025 21:38 Depósito: …" at bounding box center [265, 126] width 530 height 252
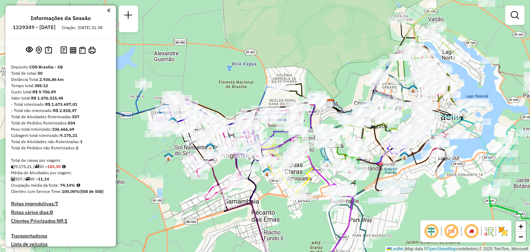
click at [57, 69] on strong "CDD Brasilia - XB" at bounding box center [45, 66] width 33 height 5
drag, startPoint x: 54, startPoint y: 92, endPoint x: 9, endPoint y: 90, distance: 44.9
click at [64, 95] on div "Custo total: R$ 9.706,89" at bounding box center [60, 92] width 99 height 6
drag, startPoint x: 60, startPoint y: 98, endPoint x: 12, endPoint y: 96, distance: 47.7
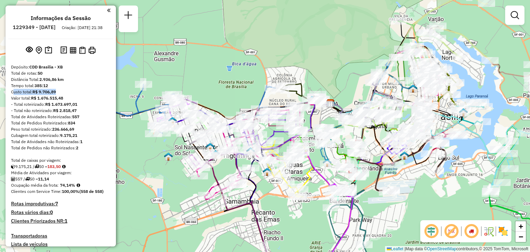
click at [12, 95] on div "Custo total: R$ 9.706,89" at bounding box center [60, 92] width 99 height 6
click at [37, 114] on div "- Total não roteirizado: R$ 2.818,47" at bounding box center [60, 110] width 99 height 6
drag, startPoint x: 69, startPoint y: 86, endPoint x: 18, endPoint y: 85, distance: 51.5
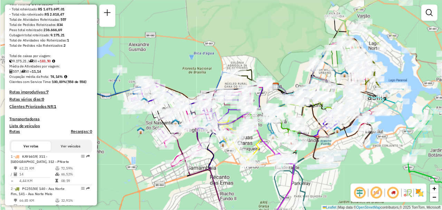
scroll to position [111, 0]
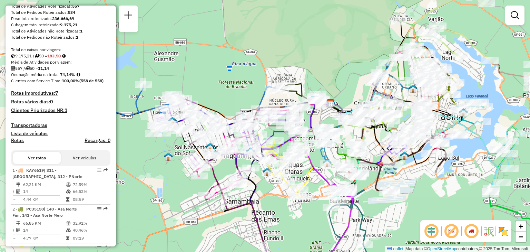
drag, startPoint x: 65, startPoint y: 61, endPoint x: 50, endPoint y: 61, distance: 14.9
click at [50, 59] on div "9.175,21 / 50 = 183,50" at bounding box center [60, 56] width 99 height 6
click at [82, 65] on div "Média de Atividades por viagem:" at bounding box center [60, 62] width 99 height 6
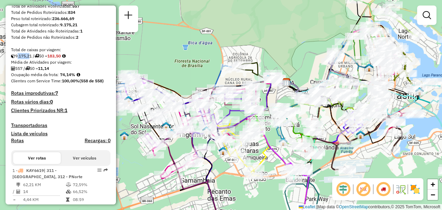
drag, startPoint x: 17, startPoint y: 62, endPoint x: 29, endPoint y: 63, distance: 12.5
click at [29, 59] on div "9.175,21 / 50 = 183,50" at bounding box center [60, 56] width 99 height 6
click at [47, 59] on div "9.175,21 / 50 = 183,50" at bounding box center [60, 56] width 99 height 6
drag, startPoint x: 89, startPoint y: 62, endPoint x: 65, endPoint y: 61, distance: 24.2
click at [87, 59] on div "9.175,21 / 50 = 183,50" at bounding box center [60, 56] width 99 height 6
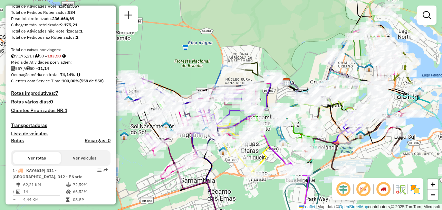
drag, startPoint x: 51, startPoint y: 62, endPoint x: 65, endPoint y: 62, distance: 13.8
click at [65, 59] on div "9.175,21 / 50 = 183,50" at bounding box center [60, 56] width 99 height 6
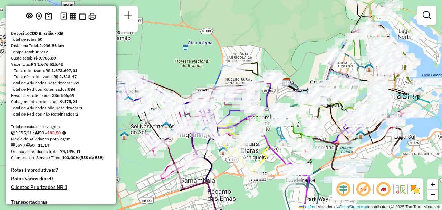
scroll to position [41, 0]
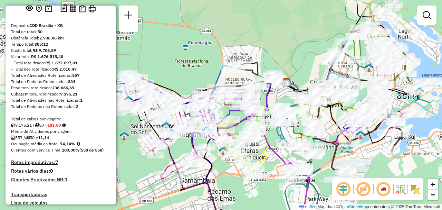
click at [79, 128] on div "9.175,21 / 50 = 183,50" at bounding box center [60, 125] width 99 height 6
drag, startPoint x: 65, startPoint y: 131, endPoint x: 52, endPoint y: 131, distance: 12.1
click at [52, 127] on strong "183,50" at bounding box center [53, 124] width 13 height 5
drag, startPoint x: 58, startPoint y: 44, endPoint x: 40, endPoint y: 44, distance: 18.3
click at [40, 41] on div "Distância Total: 2.936,86 km" at bounding box center [60, 38] width 99 height 6
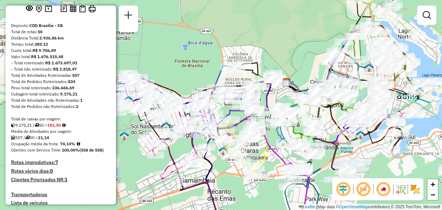
click at [86, 47] on div "Tempo total: 385:12" at bounding box center [60, 44] width 99 height 6
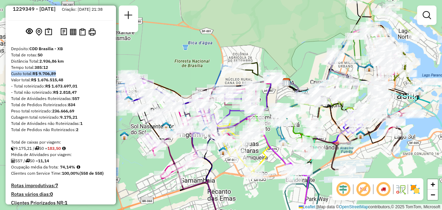
drag, startPoint x: 63, startPoint y: 76, endPoint x: 57, endPoint y: 79, distance: 6.8
click at [62, 82] on strong "R$ 1.676.515,48" at bounding box center [47, 79] width 32 height 5
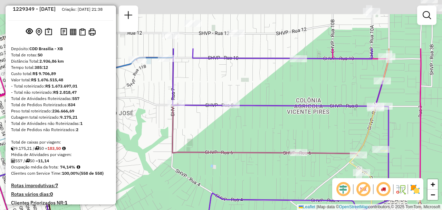
drag, startPoint x: 249, startPoint y: 67, endPoint x: 270, endPoint y: 138, distance: 74.1
click at [270, 138] on div "Janela de atendimento Grade de atendimento Capacidade Transportadoras Veículos …" at bounding box center [221, 105] width 442 height 210
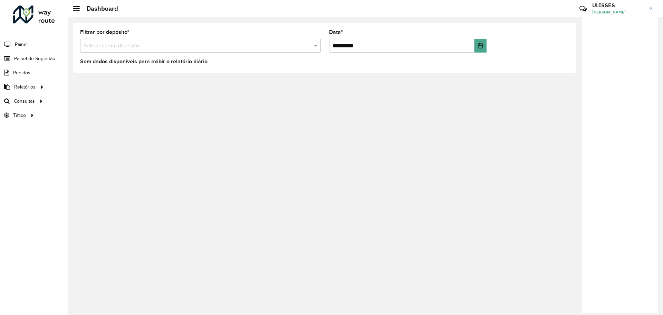
click at [638, 11] on span "[PERSON_NAME]" at bounding box center [618, 12] width 52 height 6
click at [639, 12] on span "[PERSON_NAME]" at bounding box center [618, 12] width 52 height 6
click at [636, 6] on h3 "ULISSES" at bounding box center [618, 5] width 52 height 7
click at [633, 76] on li "Modo Noturno" at bounding box center [623, 77] width 61 height 22
click at [628, 10] on span "[PERSON_NAME]" at bounding box center [618, 12] width 52 height 6
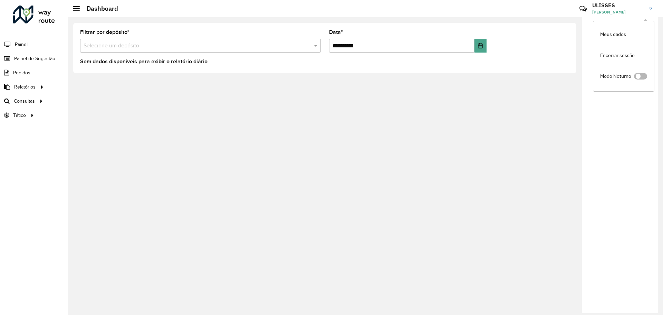
click at [641, 74] on span at bounding box center [640, 76] width 13 height 7
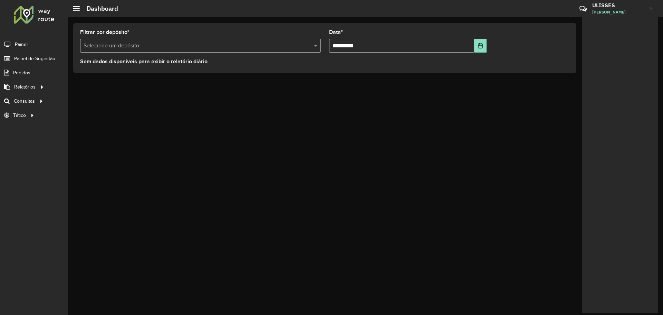
click at [651, 8] on img at bounding box center [650, 9] width 3 height 2
click at [637, 77] on span at bounding box center [640, 76] width 13 height 7
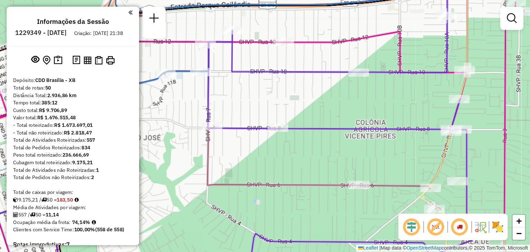
scroll to position [18, 0]
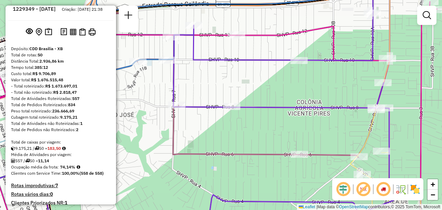
click at [383, 190] on em at bounding box center [383, 189] width 17 height 17
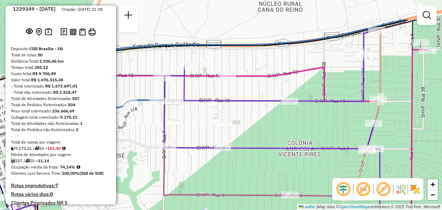
drag, startPoint x: 349, startPoint y: 68, endPoint x: 331, endPoint y: 123, distance: 58.1
click at [331, 123] on div "Janela de atendimento Grade de atendimento Capacidade Transportadoras Veículos …" at bounding box center [221, 105] width 442 height 210
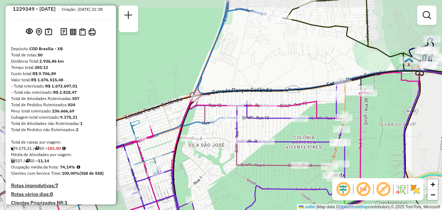
click at [386, 190] on em at bounding box center [383, 189] width 17 height 17
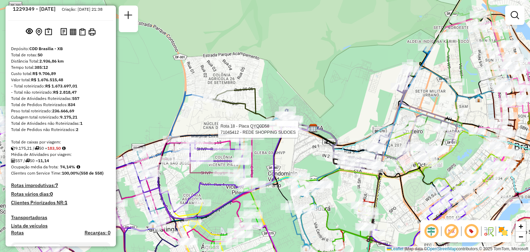
select select "**********"
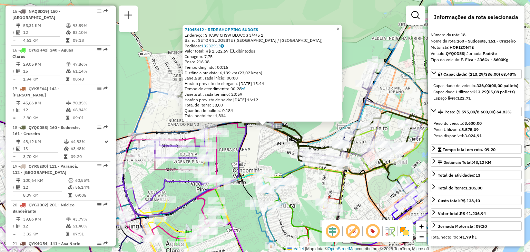
scroll to position [927, 0]
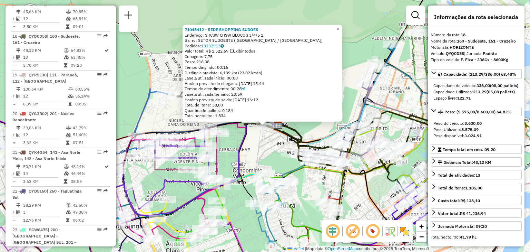
drag, startPoint x: 285, startPoint y: 88, endPoint x: 206, endPoint y: 88, distance: 78.7
click at [206, 88] on div "71045412 - REDE SHOPPING SUDOES Endereço: SHCSW CHSW BLOCOS 3/4/5 1 Bairro: SET…" at bounding box center [263, 73] width 156 height 92
click at [291, 31] on div "71045412 - REDE SHOPPING SUDOES" at bounding box center [263, 30] width 156 height 6
drag, startPoint x: 283, startPoint y: 25, endPoint x: 289, endPoint y: 129, distance: 104.1
click at [283, 25] on div "71045412 - REDE SHOPPING SUDOES Endereço: SHCSW CHSW BLOCOS 3/4/5 1 Bairro: SET…" at bounding box center [263, 73] width 160 height 97
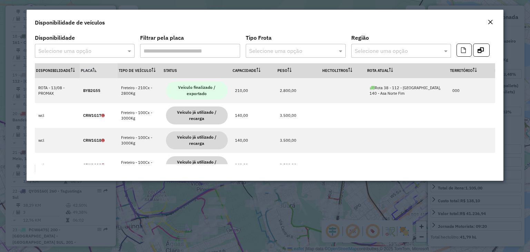
click at [442, 20] on em "Close" at bounding box center [491, 22] width 6 height 6
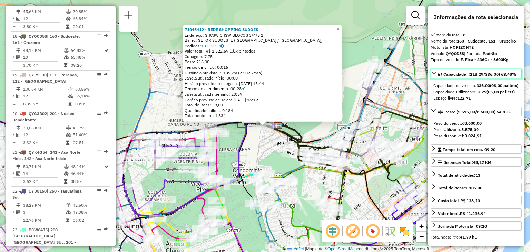
click at [433, 74] on icon at bounding box center [434, 73] width 6 height 6
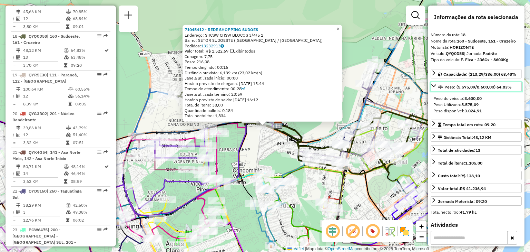
click at [434, 87] on icon at bounding box center [434, 86] width 6 height 6
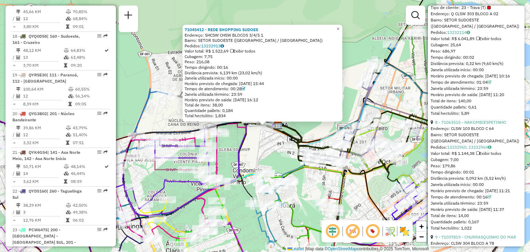
scroll to position [967, 0]
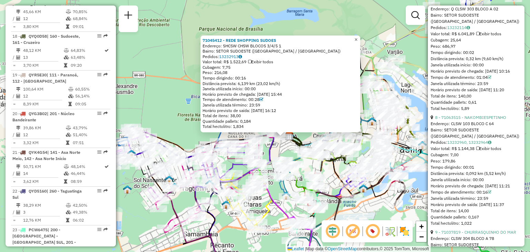
click at [358, 39] on span "×" at bounding box center [356, 40] width 3 height 6
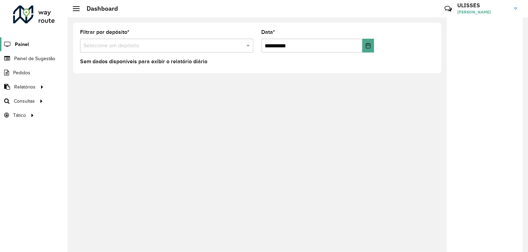
click at [26, 42] on span "Painel" at bounding box center [22, 44] width 14 height 7
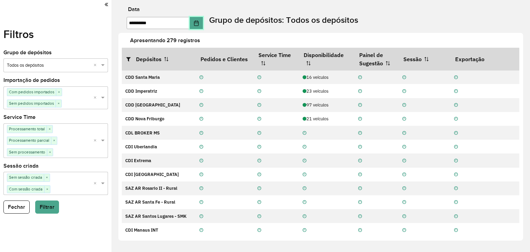
click at [199, 25] on icon "Choose Date" at bounding box center [197, 23] width 6 height 6
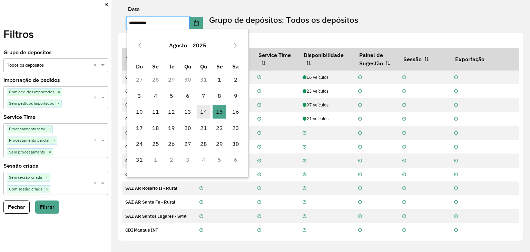
click at [202, 111] on span "14" at bounding box center [204, 112] width 14 height 14
type input "**********"
